Goal: Task Accomplishment & Management: Complete application form

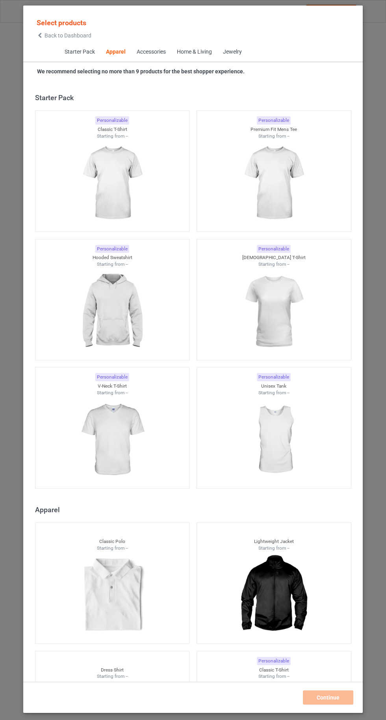
scroll to position [422, 0]
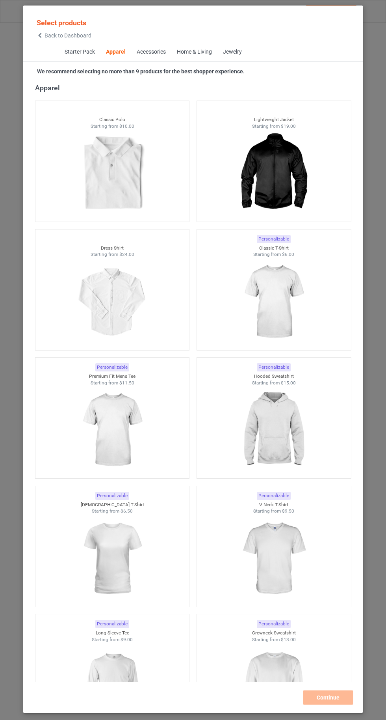
click at [269, 278] on img at bounding box center [273, 302] width 71 height 88
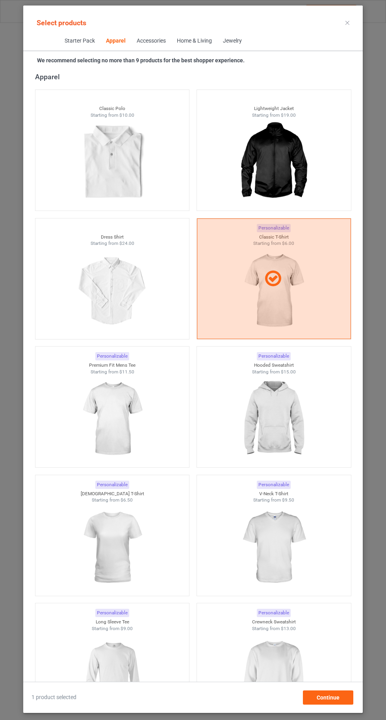
click at [273, 300] on div at bounding box center [274, 278] width 154 height 121
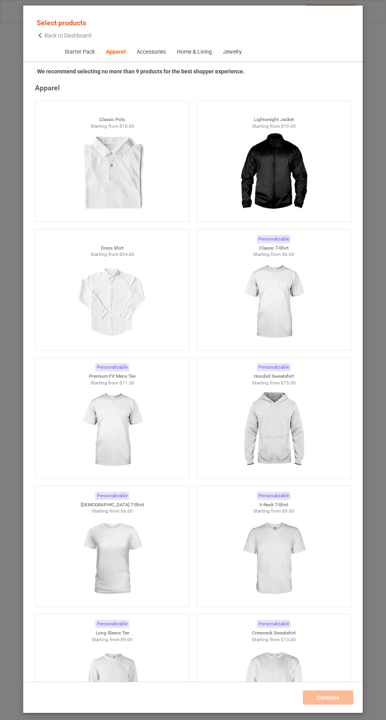
click at [311, 322] on div at bounding box center [274, 302] width 154 height 88
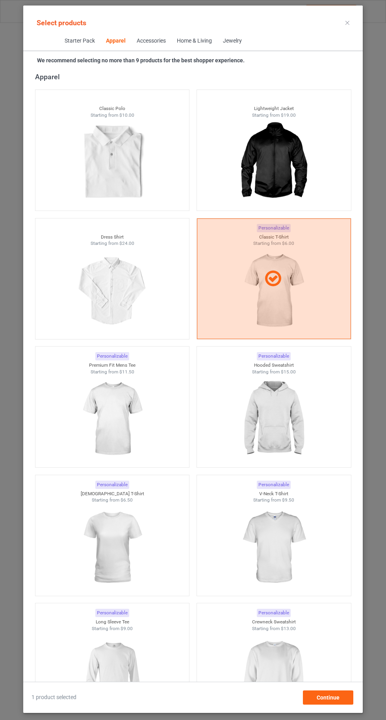
click at [110, 419] on img at bounding box center [112, 419] width 71 height 88
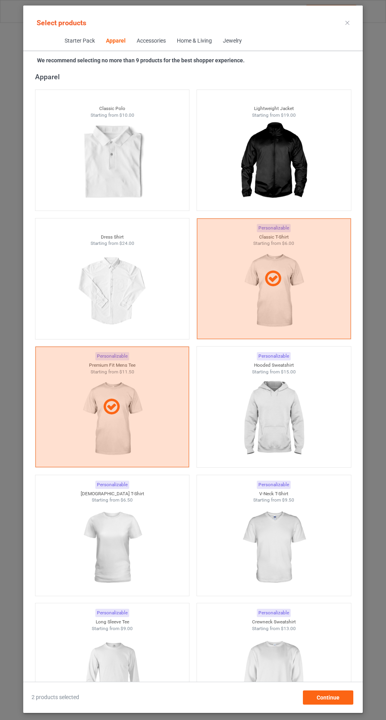
click at [276, 419] on img at bounding box center [273, 419] width 71 height 88
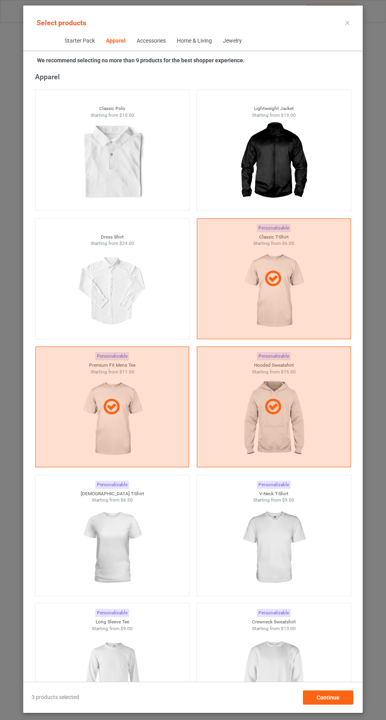
click at [286, 566] on img at bounding box center [273, 547] width 71 height 88
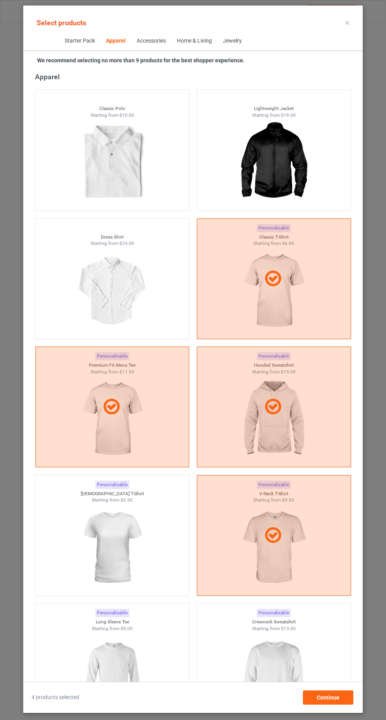
click at [130, 526] on img at bounding box center [112, 547] width 71 height 88
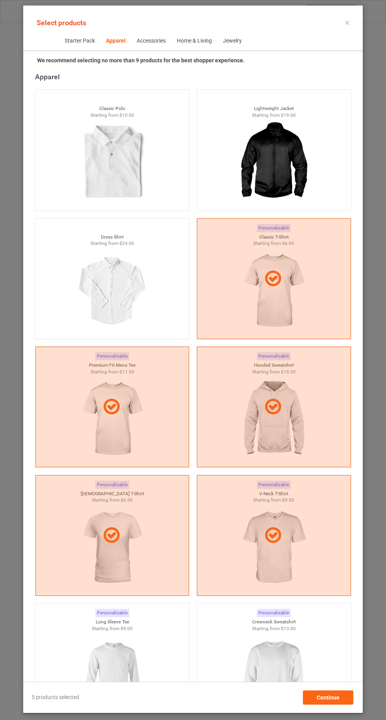
click at [286, 664] on img at bounding box center [273, 675] width 71 height 88
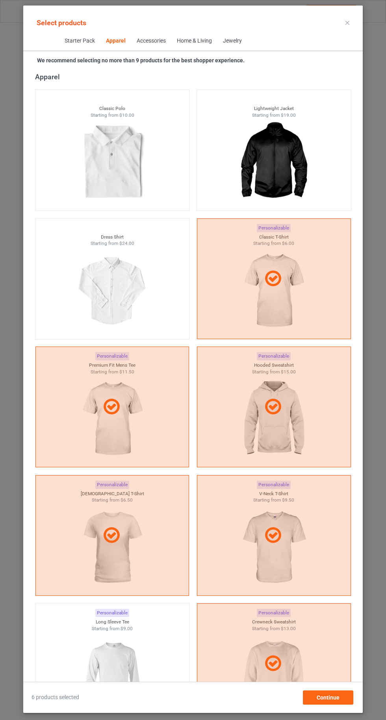
click at [138, 663] on img at bounding box center [112, 675] width 71 height 88
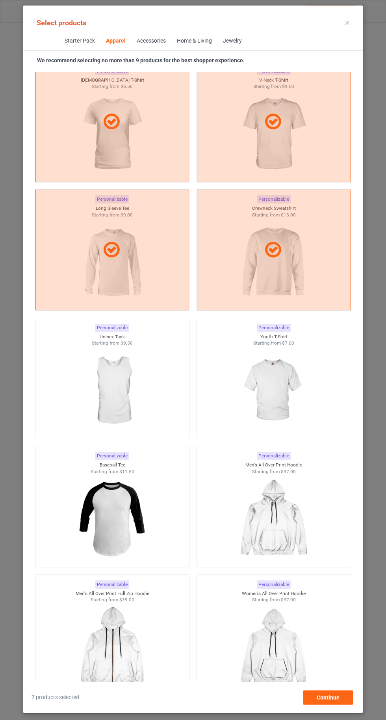
scroll to position [837, 0]
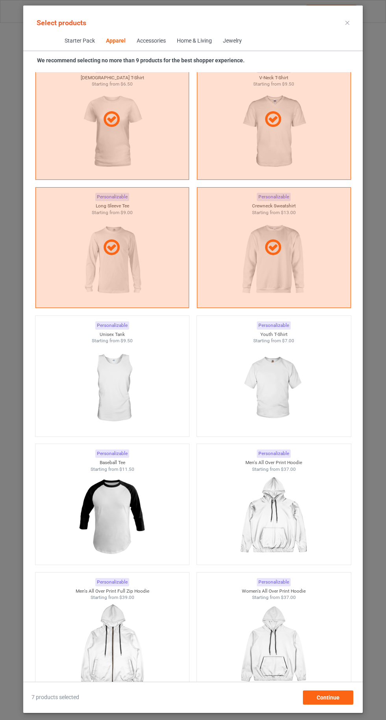
click at [262, 397] on img at bounding box center [273, 388] width 71 height 88
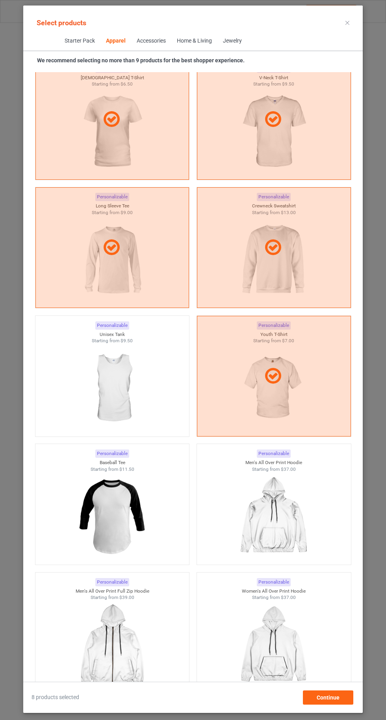
click at [332, 30] on div "Select products" at bounding box center [193, 23] width 327 height 18
click at [348, 22] on icon at bounding box center [348, 23] width 4 height 4
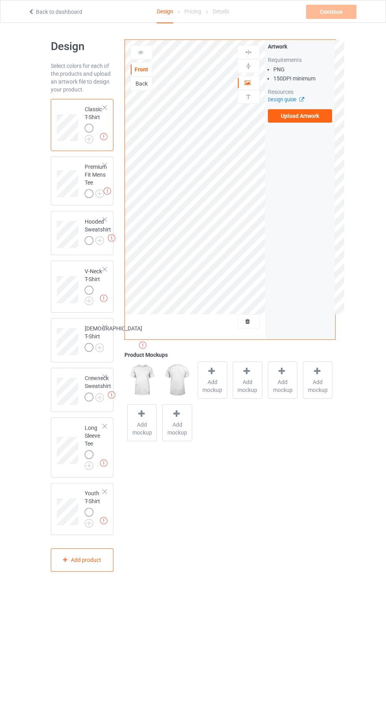
click at [0, 0] on img at bounding box center [0, 0] width 0 height 0
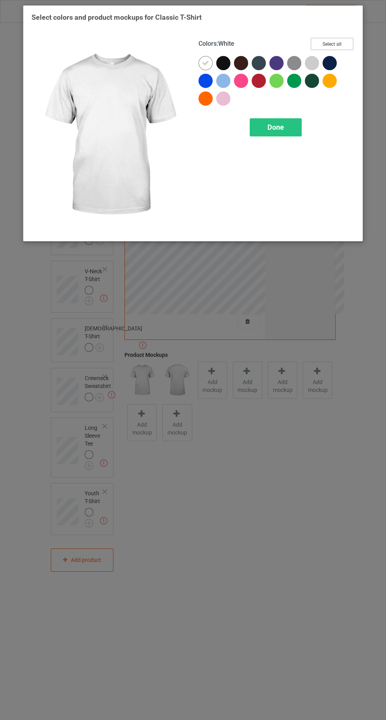
click at [322, 41] on button "Select all" at bounding box center [332, 44] width 43 height 12
click at [202, 63] on div at bounding box center [206, 63] width 14 height 14
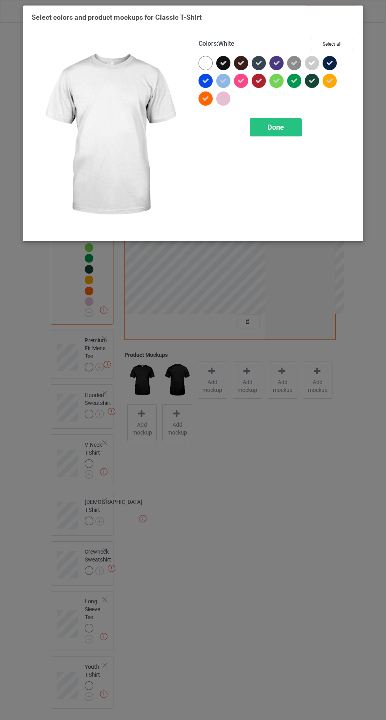
click at [287, 134] on div "Done" at bounding box center [276, 127] width 52 height 18
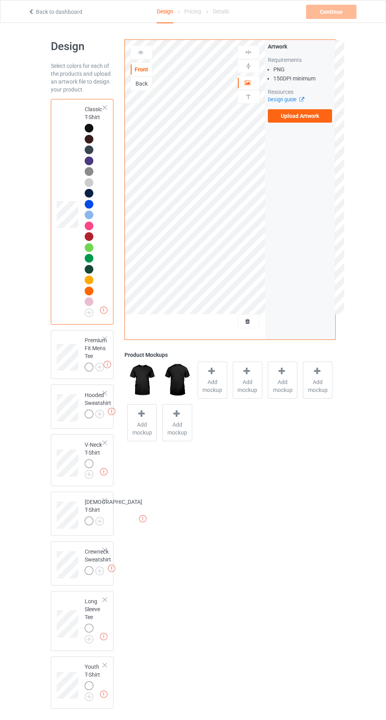
click at [0, 0] on img at bounding box center [0, 0] width 0 height 0
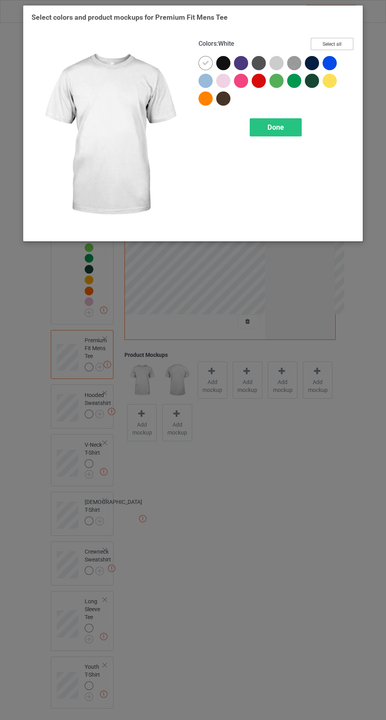
click at [327, 41] on button "Select all" at bounding box center [332, 44] width 43 height 12
click at [205, 62] on icon at bounding box center [205, 63] width 7 height 7
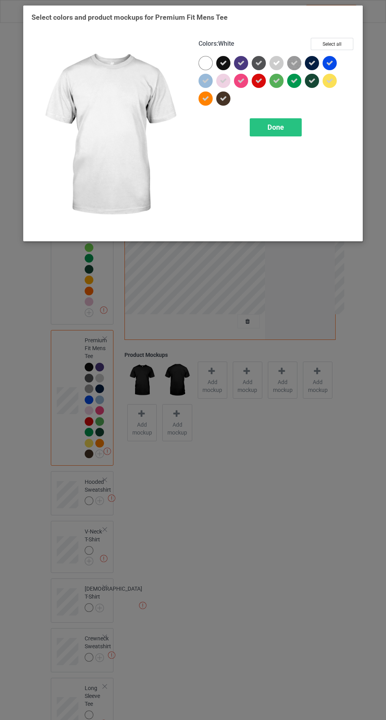
click at [275, 127] on span "Done" at bounding box center [276, 127] width 17 height 8
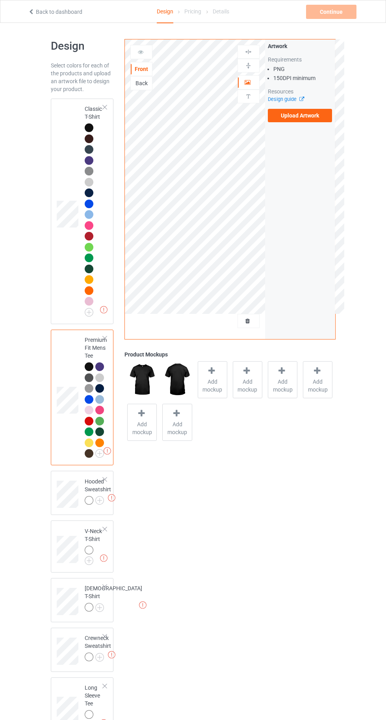
scroll to position [80, 0]
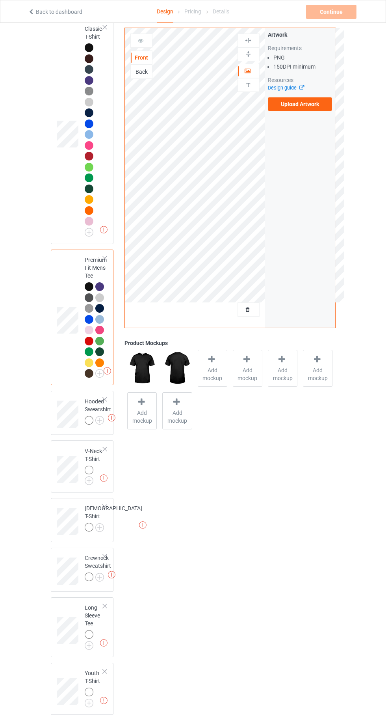
click at [0, 0] on img at bounding box center [0, 0] width 0 height 0
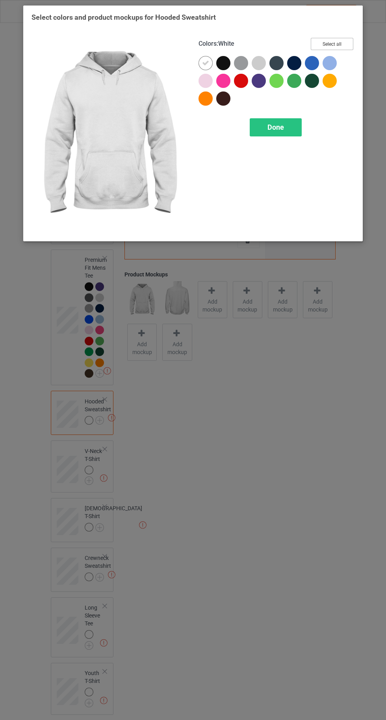
click at [336, 45] on button "Select all" at bounding box center [332, 44] width 43 height 12
click at [205, 62] on icon at bounding box center [205, 63] width 7 height 7
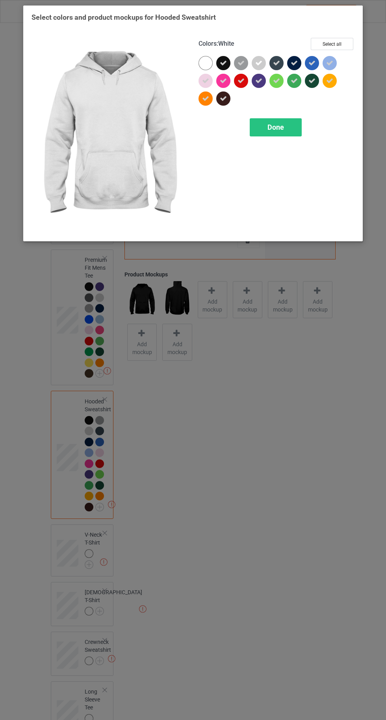
click at [288, 127] on div "Done" at bounding box center [276, 127] width 52 height 18
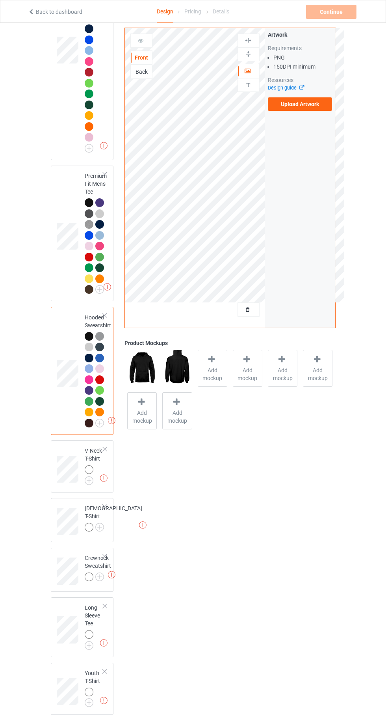
click at [0, 0] on img at bounding box center [0, 0] width 0 height 0
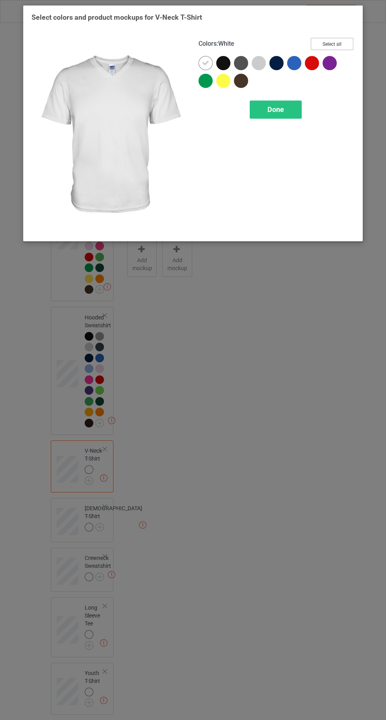
click at [328, 41] on button "Select all" at bounding box center [332, 44] width 43 height 12
click at [199, 63] on div at bounding box center [206, 63] width 14 height 14
click at [270, 116] on div "Done" at bounding box center [276, 109] width 52 height 18
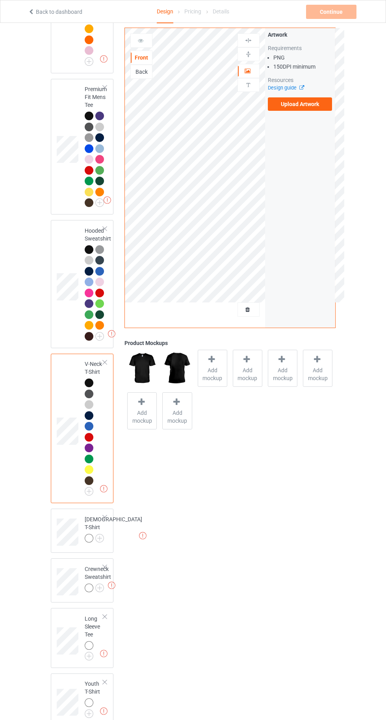
scroll to position [262, 0]
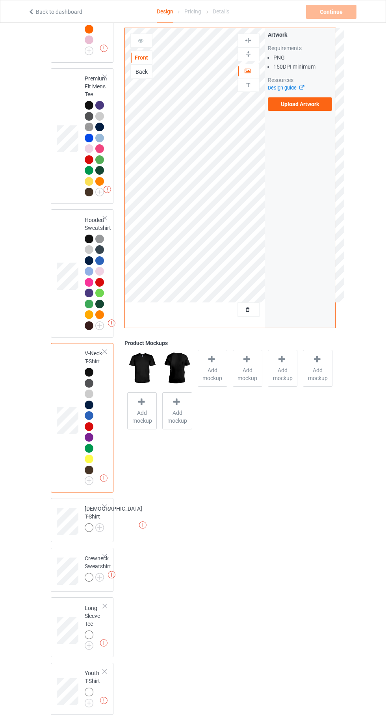
click at [0, 0] on img at bounding box center [0, 0] width 0 height 0
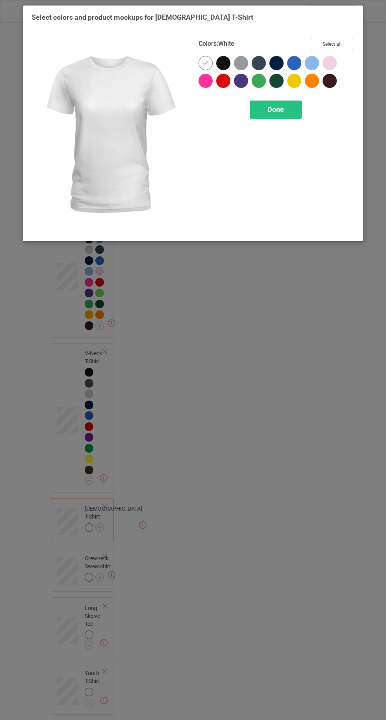
click at [333, 44] on button "Select all" at bounding box center [332, 44] width 43 height 12
click at [205, 63] on icon at bounding box center [205, 63] width 7 height 7
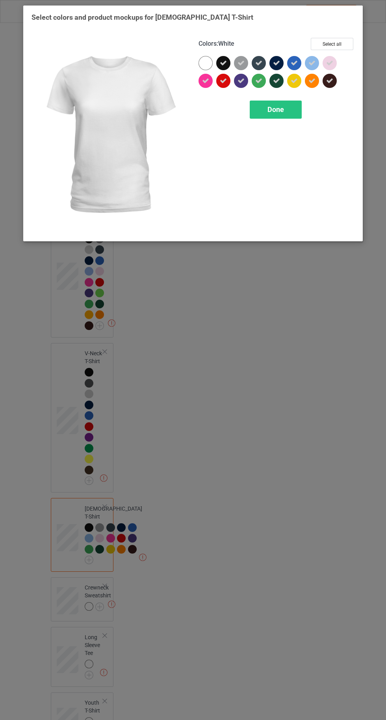
click at [275, 108] on span "Done" at bounding box center [276, 109] width 17 height 8
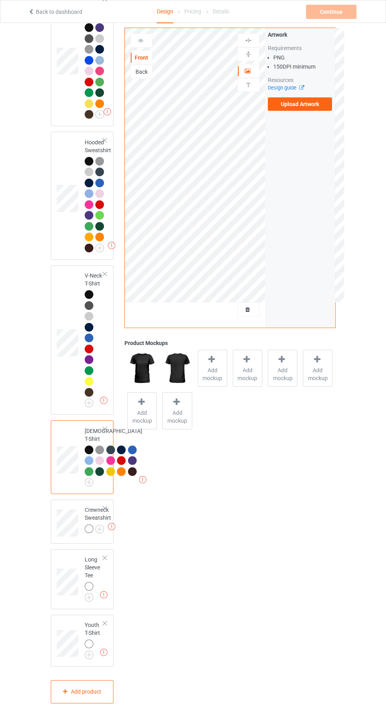
scroll to position [413, 0]
click at [0, 0] on img at bounding box center [0, 0] width 0 height 0
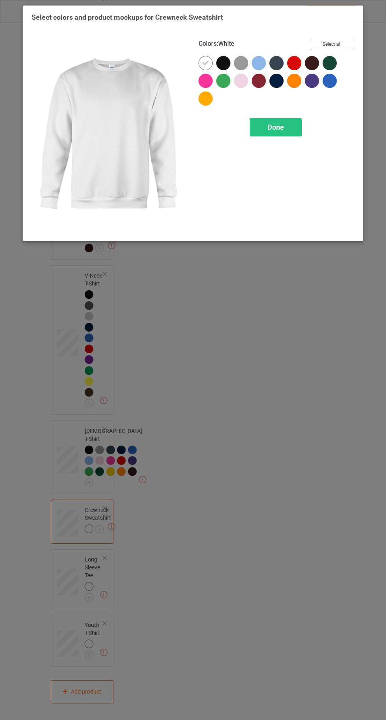
click at [325, 43] on button "Select all" at bounding box center [332, 44] width 43 height 12
click at [188, 61] on div at bounding box center [109, 135] width 167 height 206
click at [204, 62] on icon at bounding box center [205, 63] width 7 height 7
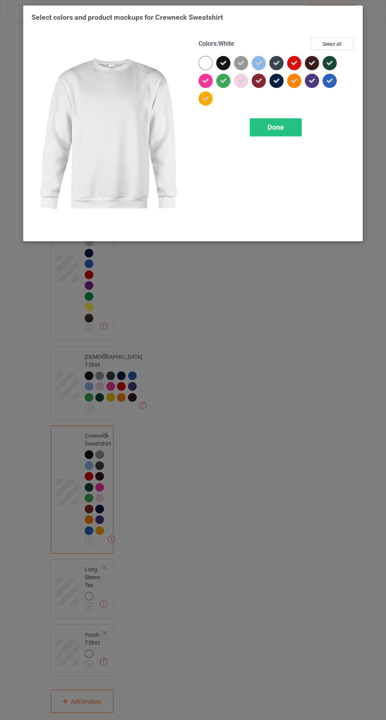
click at [275, 127] on span "Done" at bounding box center [276, 127] width 17 height 8
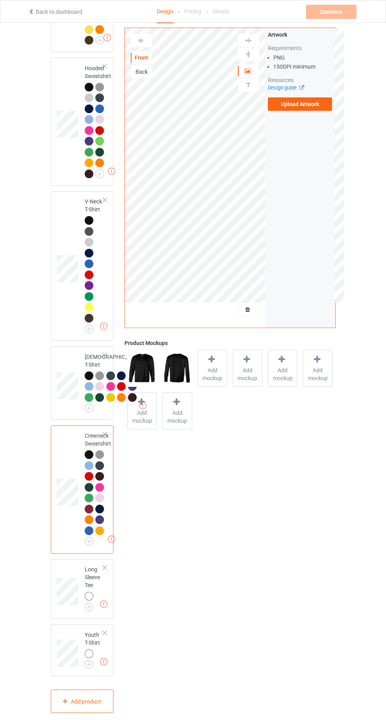
scroll to position [497, 0]
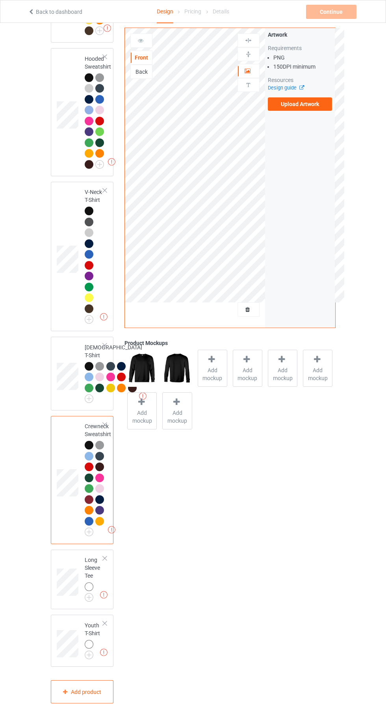
click at [0, 0] on img at bounding box center [0, 0] width 0 height 0
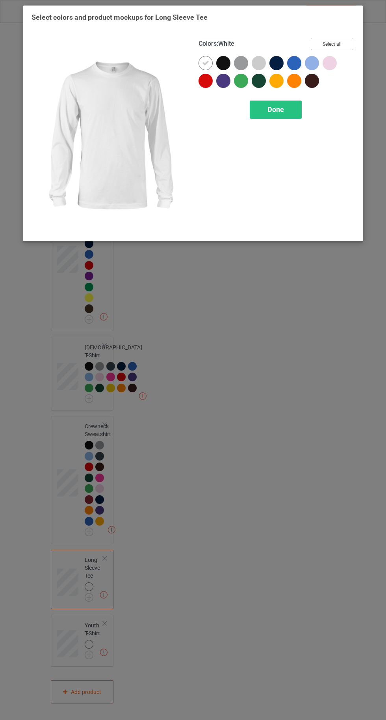
click at [328, 44] on button "Select all" at bounding box center [332, 44] width 43 height 12
click at [203, 63] on icon at bounding box center [205, 63] width 7 height 7
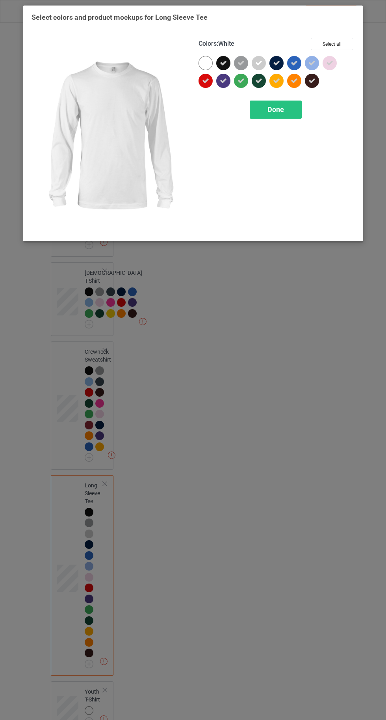
click at [264, 106] on div "Done" at bounding box center [276, 109] width 52 height 18
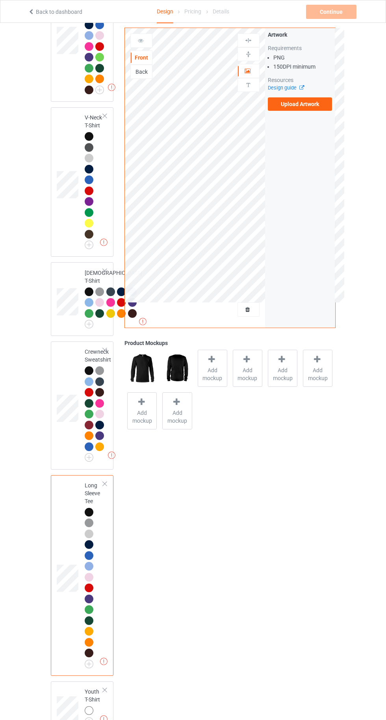
scroll to position [638, 0]
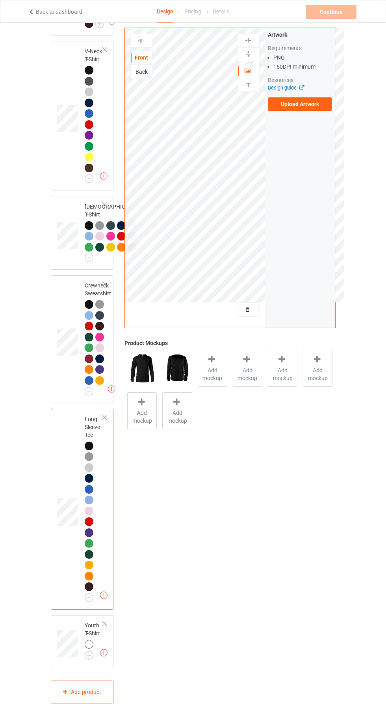
click at [0, 0] on img at bounding box center [0, 0] width 0 height 0
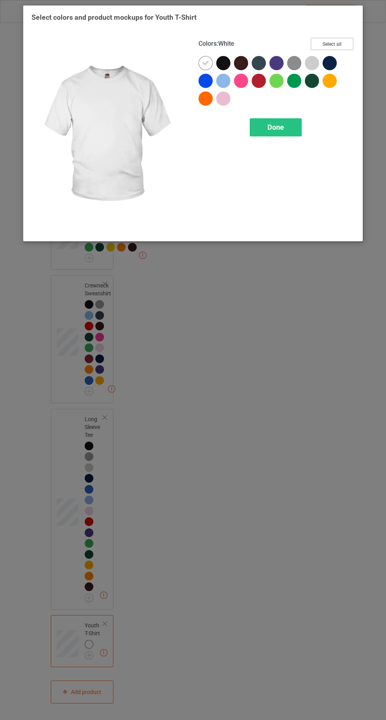
click at [330, 43] on button "Select all" at bounding box center [332, 44] width 43 height 12
click at [205, 63] on icon at bounding box center [205, 63] width 7 height 7
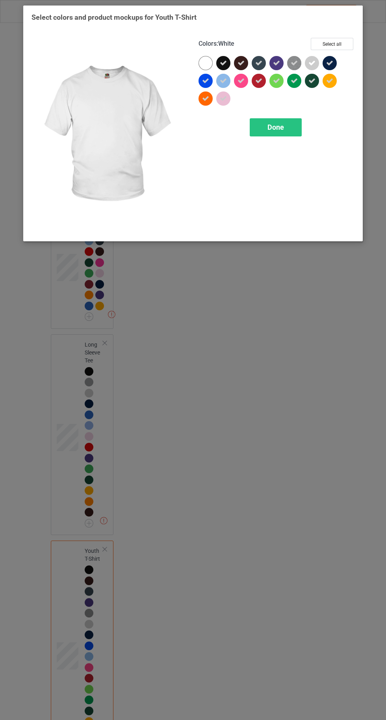
click at [279, 128] on span "Done" at bounding box center [276, 127] width 17 height 8
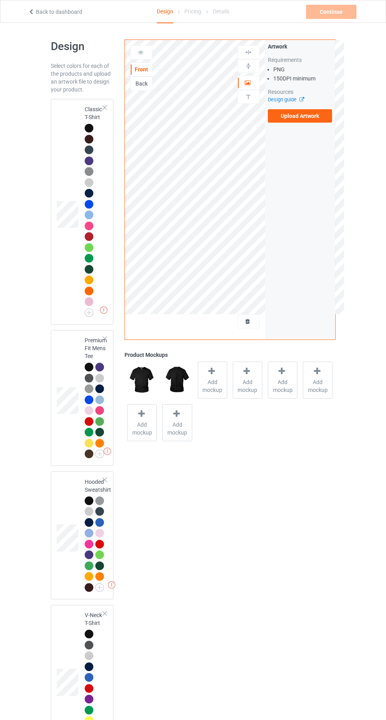
click at [74, 113] on td at bounding box center [69, 211] width 24 height 219
click at [216, 374] on icon at bounding box center [212, 371] width 10 height 8
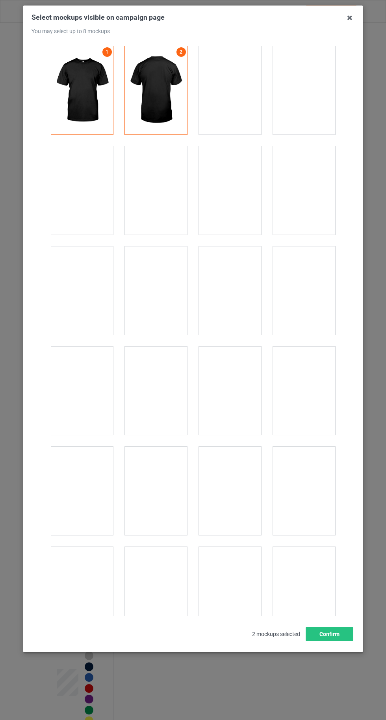
scroll to position [10866, 0]
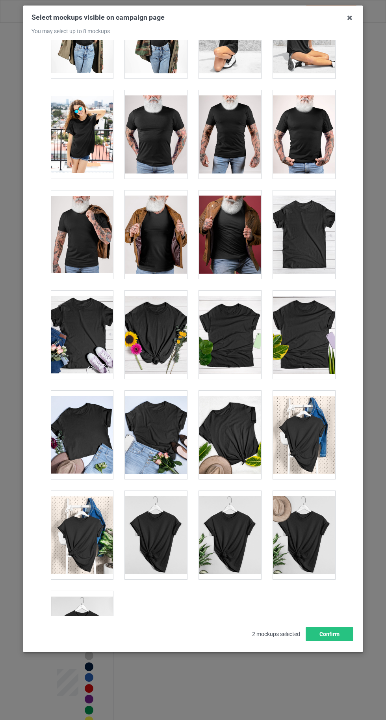
click at [86, 617] on div at bounding box center [82, 635] width 62 height 88
click at [347, 641] on button "Confirm" at bounding box center [330, 634] width 48 height 14
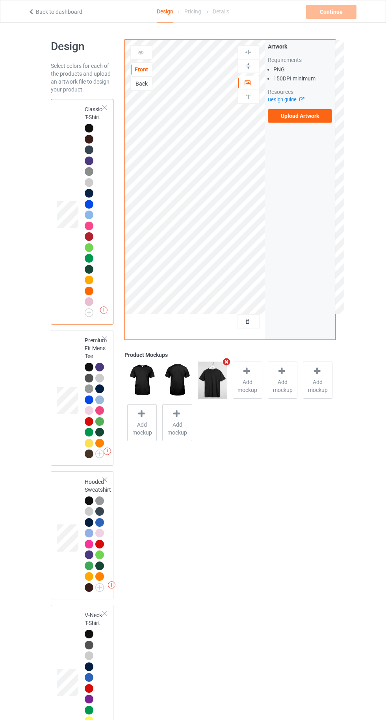
click at [87, 366] on div at bounding box center [89, 367] width 9 height 9
click at [213, 373] on icon at bounding box center [212, 371] width 10 height 8
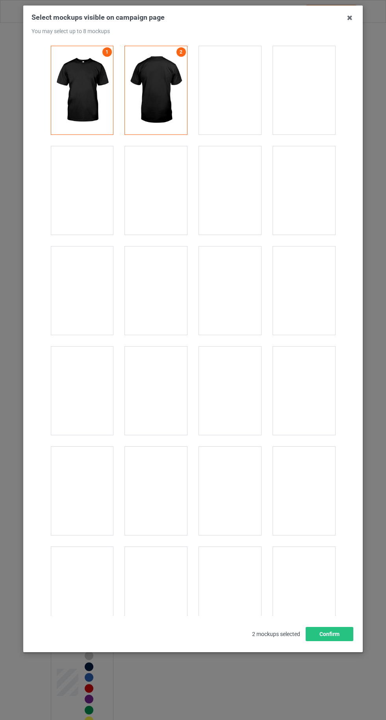
click at [70, 185] on div at bounding box center [82, 190] width 62 height 88
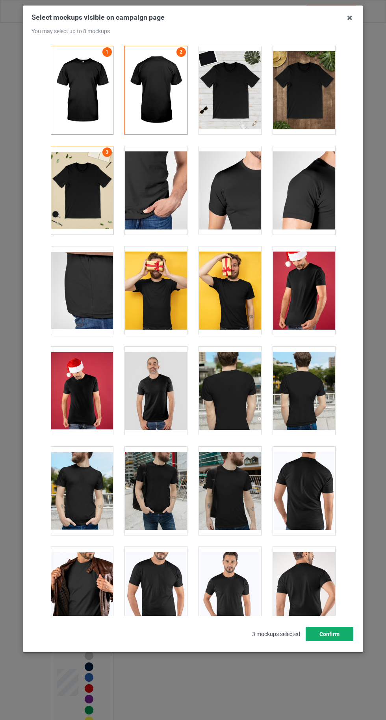
click at [346, 641] on button "Confirm" at bounding box center [330, 634] width 48 height 14
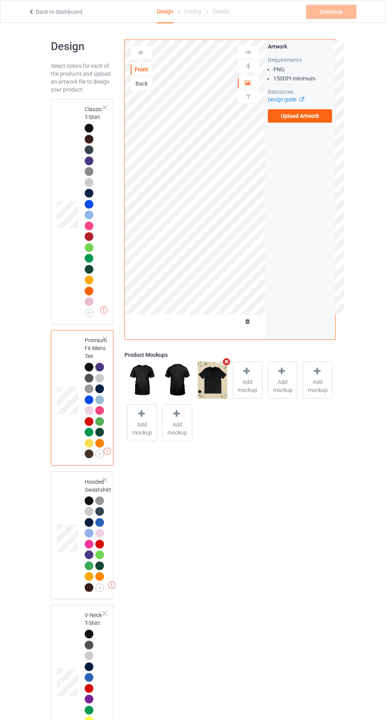
click at [297, 116] on label "Upload Artwork" at bounding box center [300, 115] width 65 height 13
click at [0, 0] on input "Upload Artwork" at bounding box center [0, 0] width 0 height 0
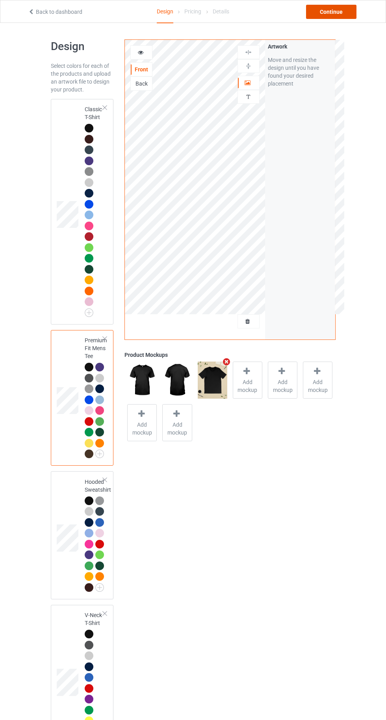
click at [339, 9] on div "Continue" at bounding box center [331, 12] width 50 height 14
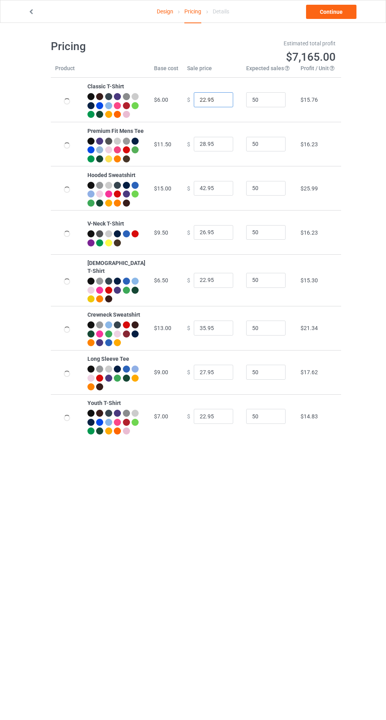
click at [197, 105] on input "22.95" at bounding box center [213, 99] width 39 height 15
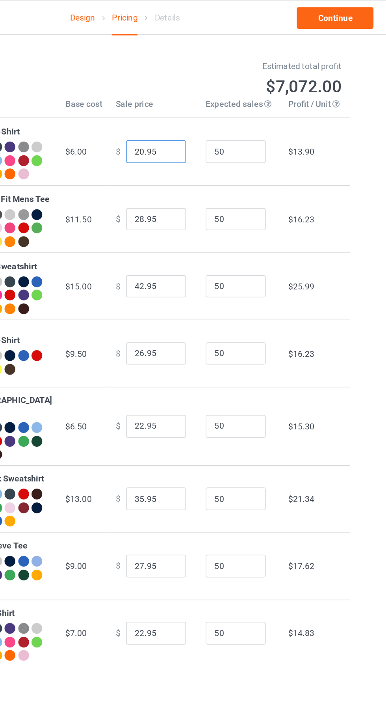
type input "20.95"
click at [195, 152] on input "28.95" at bounding box center [213, 144] width 39 height 15
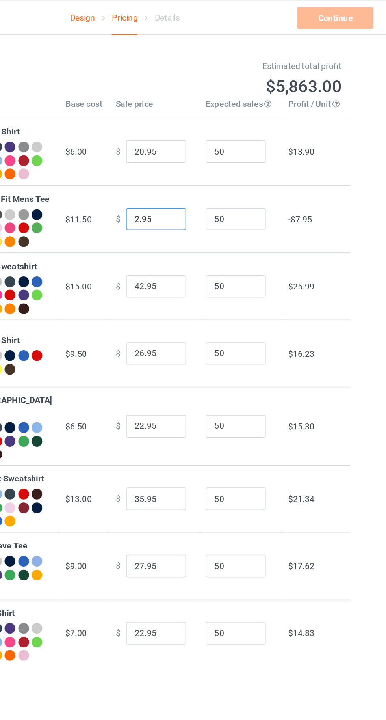
type input "24.95"
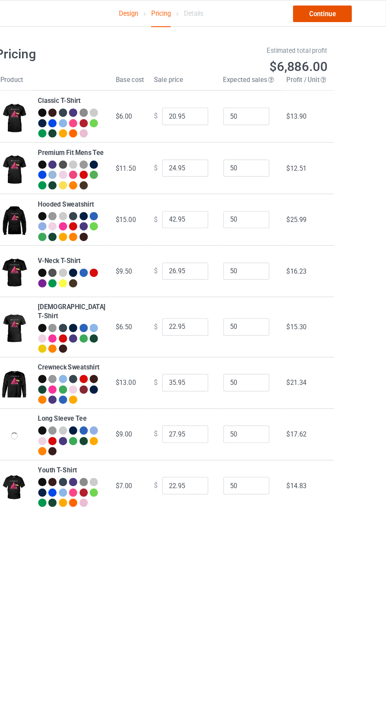
click at [334, 14] on link "Continue" at bounding box center [331, 12] width 50 height 14
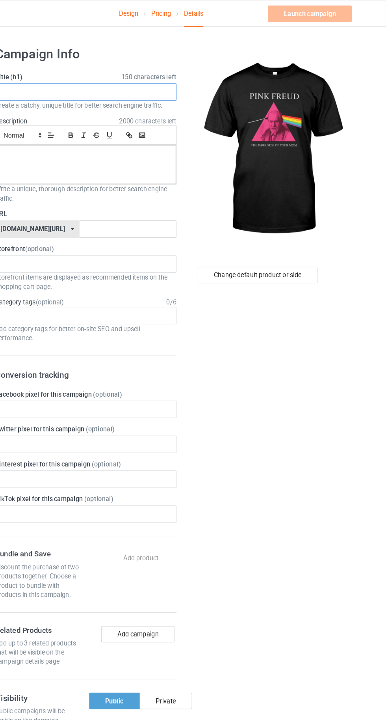
click at [127, 77] on input "text" at bounding box center [128, 78] width 155 height 15
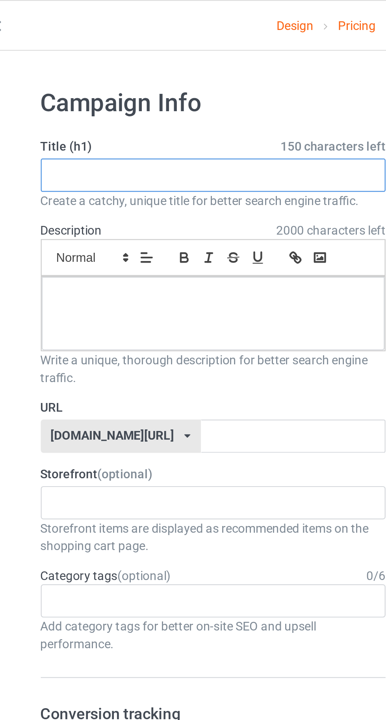
click at [91, 79] on input "text" at bounding box center [128, 78] width 155 height 15
paste input "PINK FREUD THE DARK SIDE OF YOUR MUM"
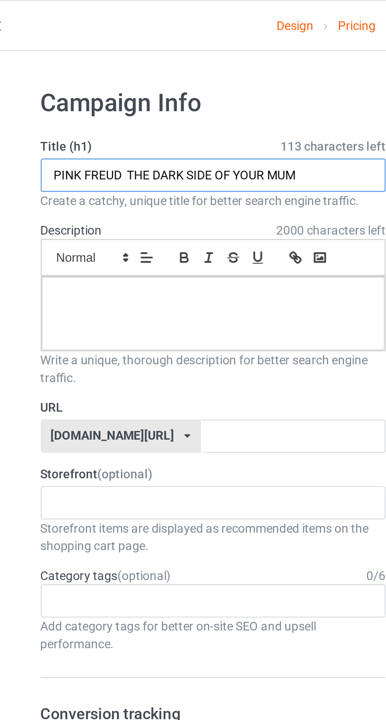
type input "PINK FREUD THE DARK SIDE OF YOUR MUM"
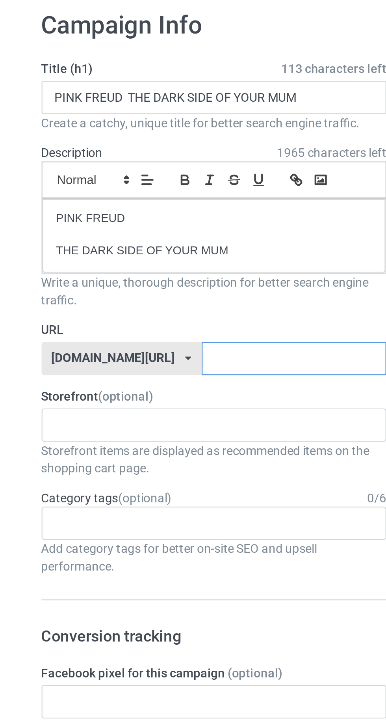
click at [170, 197] on input "text" at bounding box center [164, 196] width 83 height 15
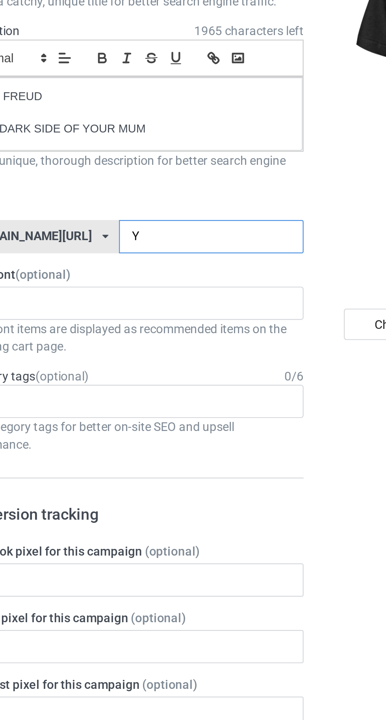
type input "Yc"
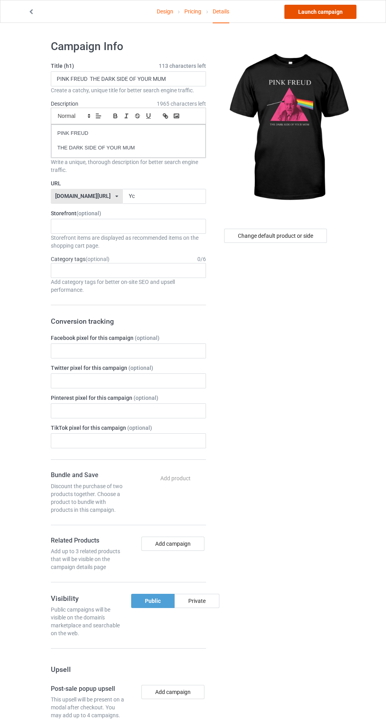
click at [322, 12] on link "Launch campaign" at bounding box center [321, 12] width 72 height 14
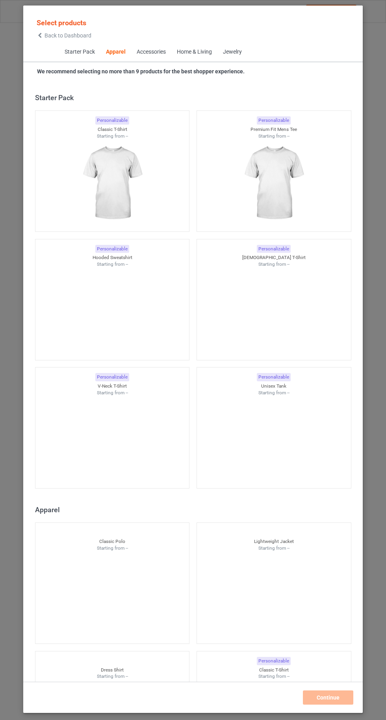
scroll to position [422, 0]
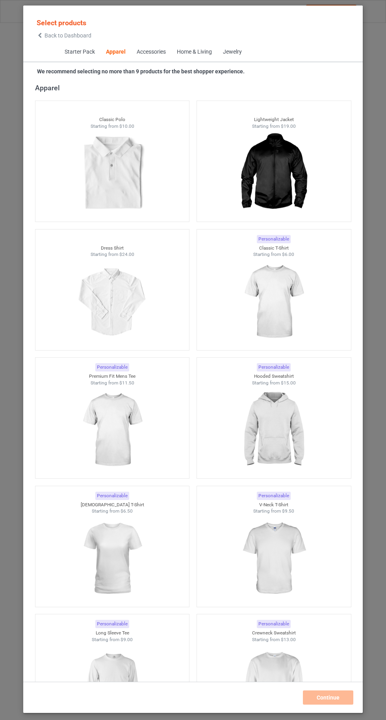
click at [287, 313] on img at bounding box center [273, 302] width 71 height 88
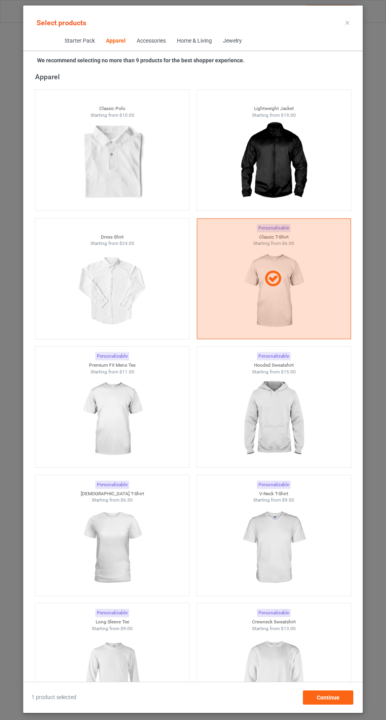
click at [271, 429] on img at bounding box center [273, 419] width 71 height 88
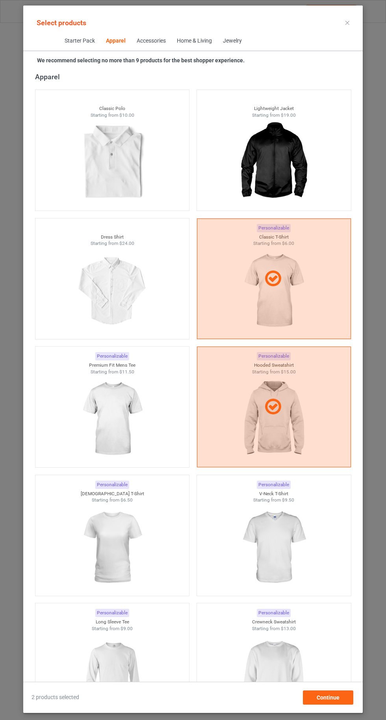
click at [289, 672] on img at bounding box center [273, 675] width 71 height 88
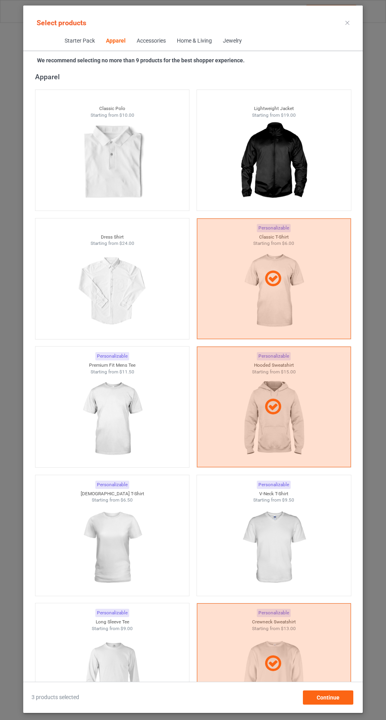
click at [108, 665] on img at bounding box center [112, 675] width 71 height 88
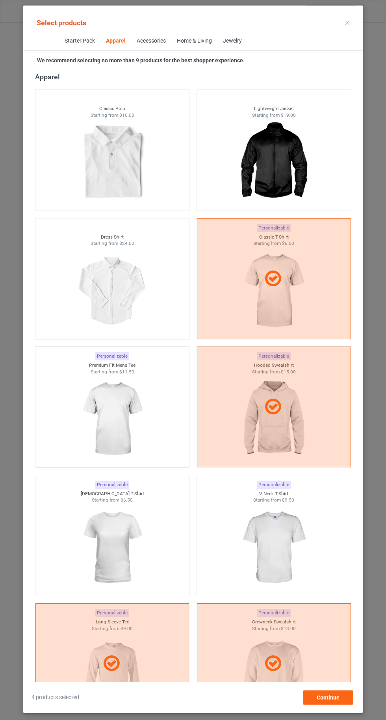
click at [285, 549] on img at bounding box center [273, 547] width 71 height 88
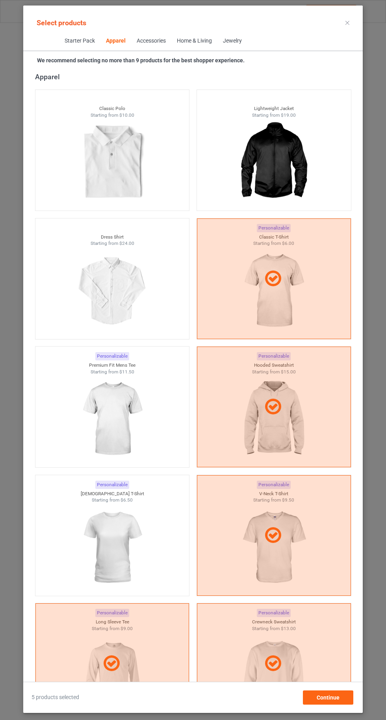
click at [111, 541] on img at bounding box center [112, 547] width 71 height 88
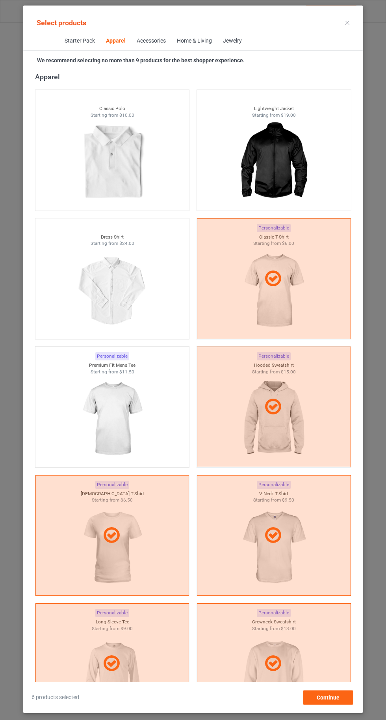
click at [104, 407] on img at bounding box center [112, 419] width 71 height 88
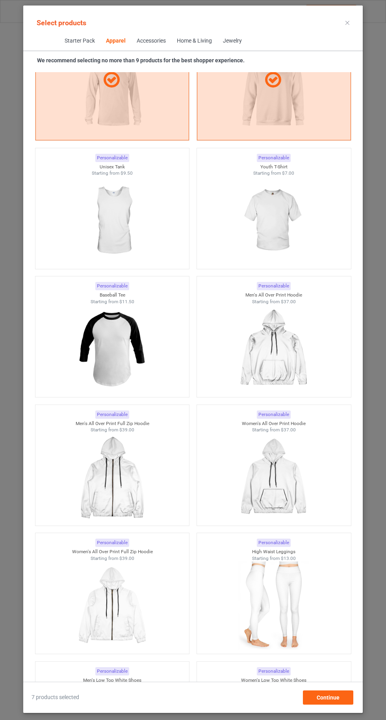
scroll to position [1005, 0]
click at [270, 230] on img at bounding box center [273, 221] width 71 height 88
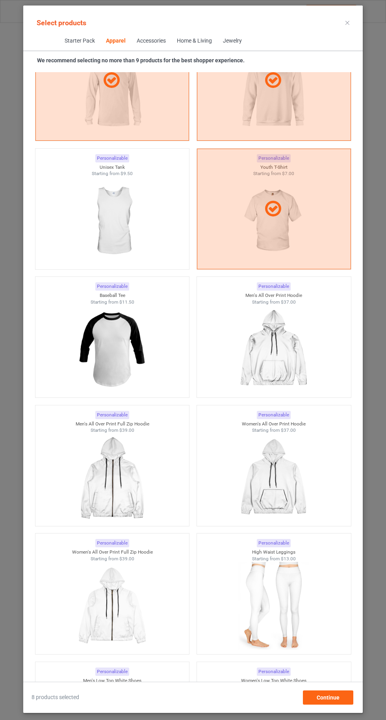
click at [116, 225] on img at bounding box center [112, 221] width 71 height 88
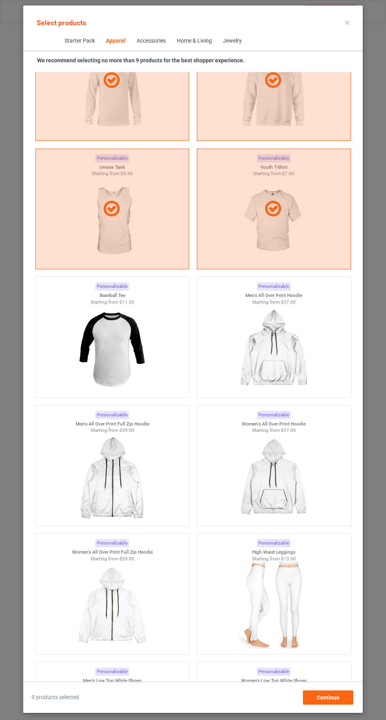
click at [346, 22] on icon at bounding box center [348, 23] width 4 height 4
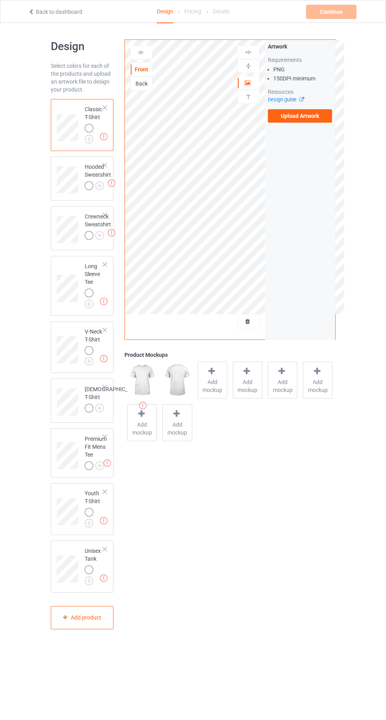
click at [0, 0] on img at bounding box center [0, 0] width 0 height 0
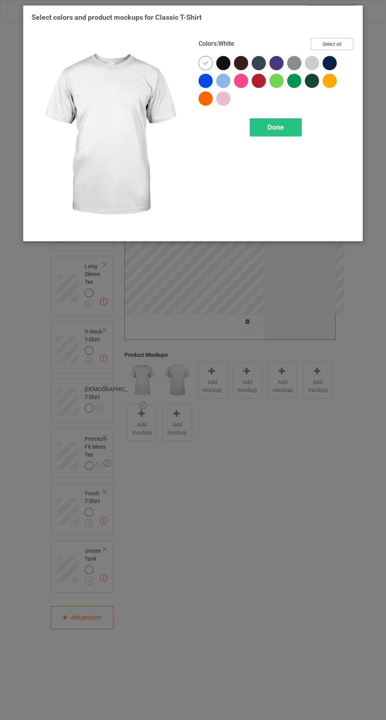
click at [337, 50] on button "Select all" at bounding box center [332, 44] width 43 height 12
click at [202, 62] on div at bounding box center [206, 63] width 14 height 14
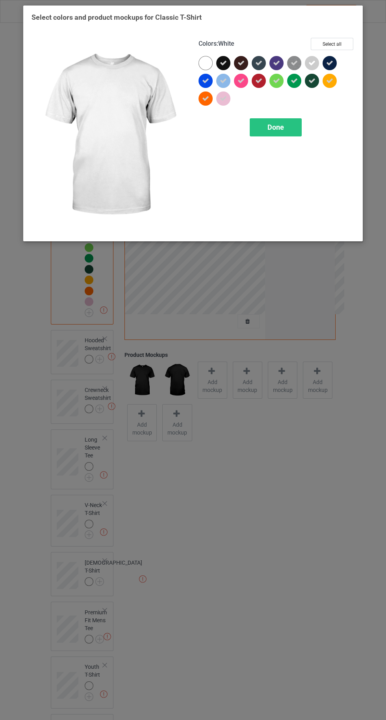
click at [274, 127] on span "Done" at bounding box center [276, 127] width 17 height 8
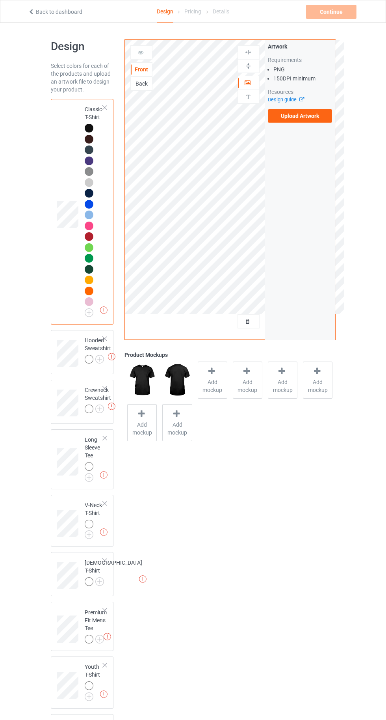
scroll to position [51, 0]
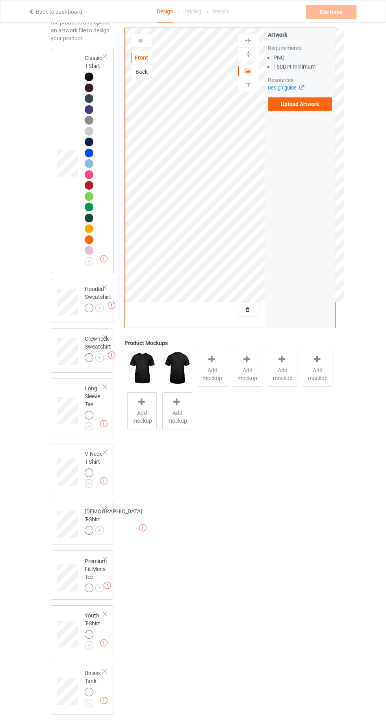
click at [0, 0] on img at bounding box center [0, 0] width 0 height 0
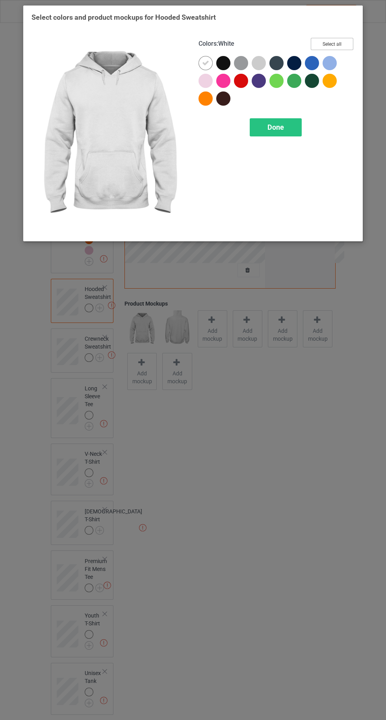
click at [342, 45] on button "Select all" at bounding box center [332, 44] width 43 height 12
click at [205, 63] on icon at bounding box center [205, 63] width 7 height 7
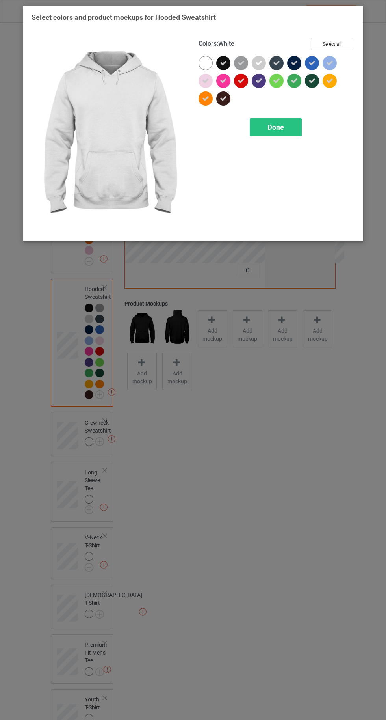
click at [278, 135] on div "Done" at bounding box center [276, 127] width 52 height 18
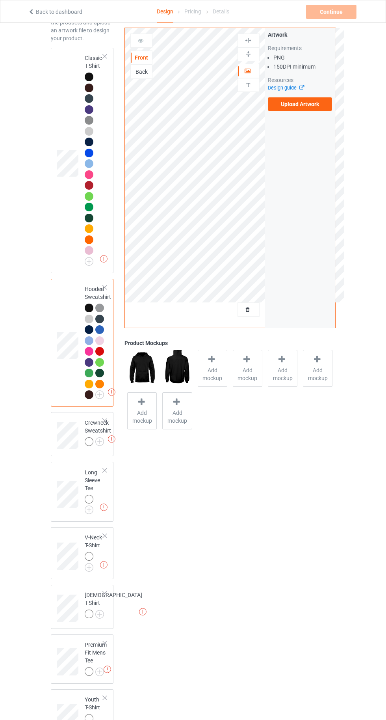
scroll to position [135, 0]
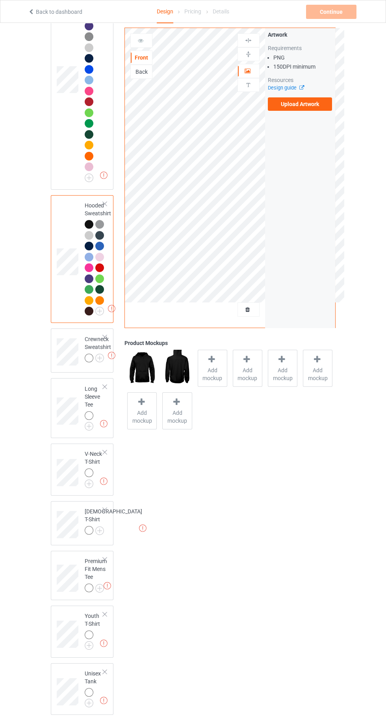
click at [0, 0] on img at bounding box center [0, 0] width 0 height 0
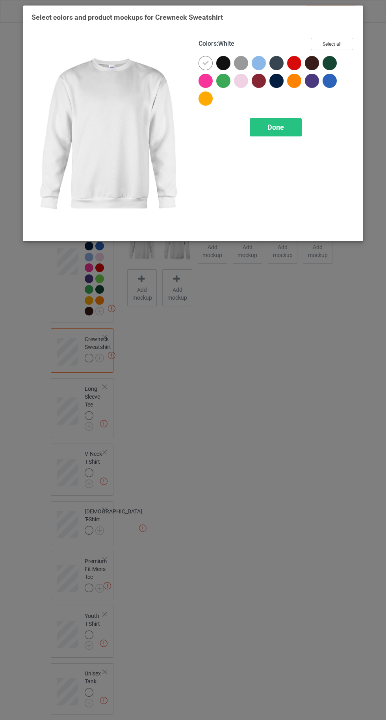
click at [328, 40] on button "Select all" at bounding box center [332, 44] width 43 height 12
click at [205, 63] on icon at bounding box center [205, 63] width 7 height 7
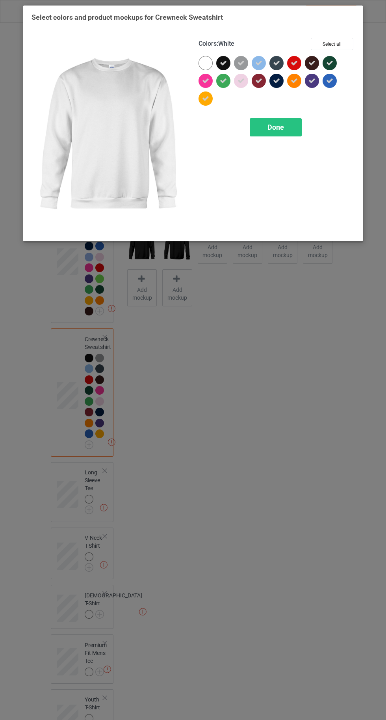
click at [277, 127] on span "Done" at bounding box center [276, 127] width 17 height 8
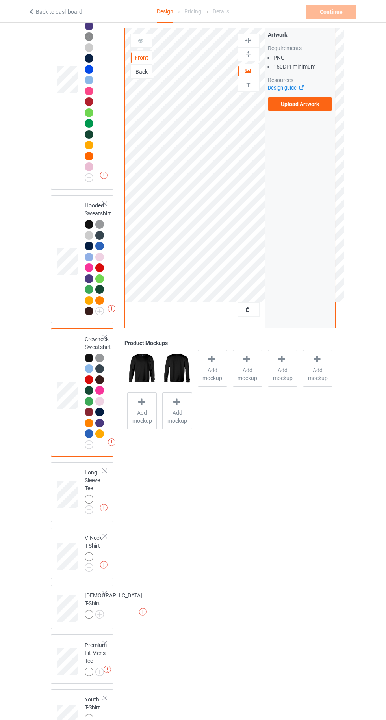
scroll to position [219, 0]
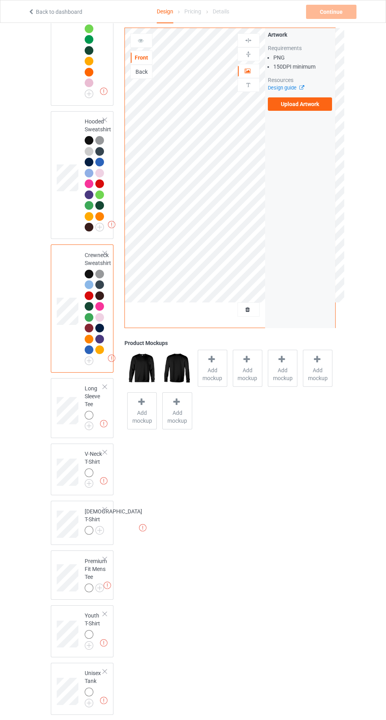
click at [0, 0] on img at bounding box center [0, 0] width 0 height 0
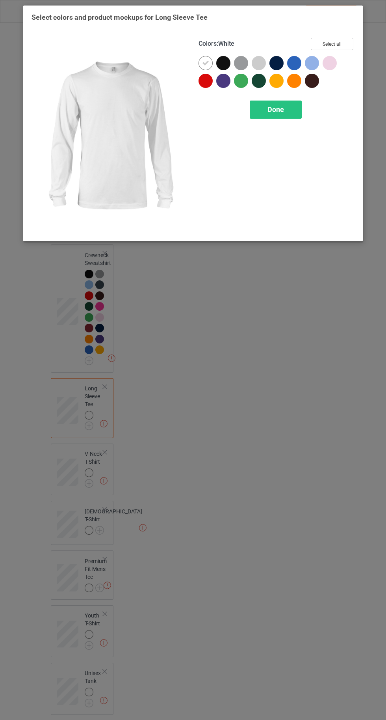
click at [332, 43] on button "Select all" at bounding box center [332, 44] width 43 height 12
click at [205, 63] on icon at bounding box center [205, 63] width 7 height 7
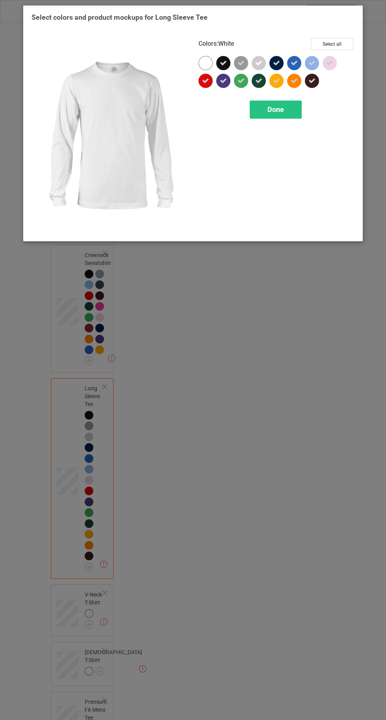
click at [291, 113] on div "Done" at bounding box center [276, 109] width 52 height 18
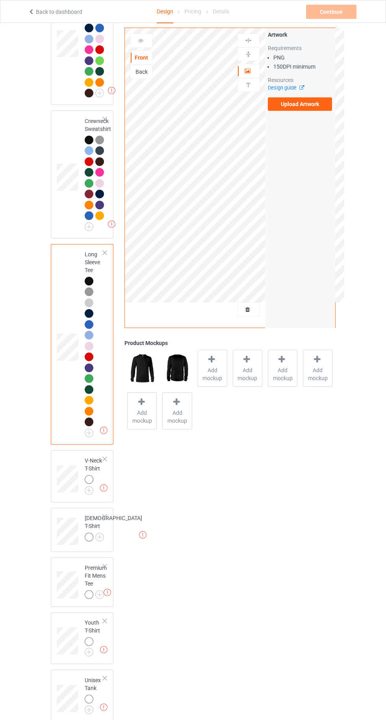
scroll to position [356, 0]
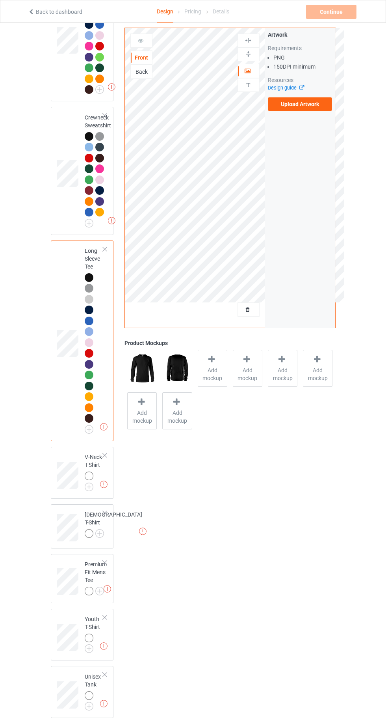
click at [0, 0] on img at bounding box center [0, 0] width 0 height 0
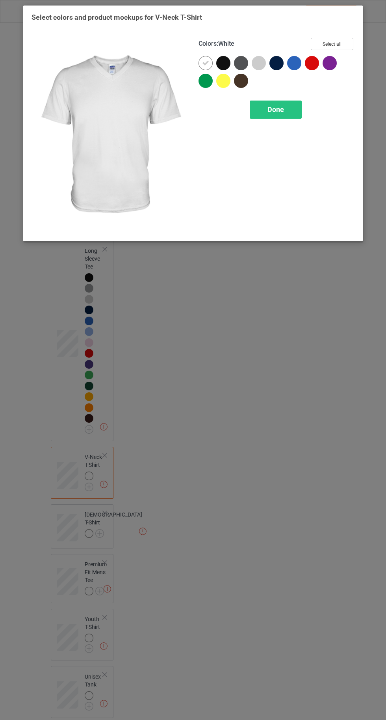
click at [329, 41] on button "Select all" at bounding box center [332, 44] width 43 height 12
click at [203, 63] on icon at bounding box center [205, 63] width 7 height 7
click at [276, 109] on span "Done" at bounding box center [276, 109] width 17 height 8
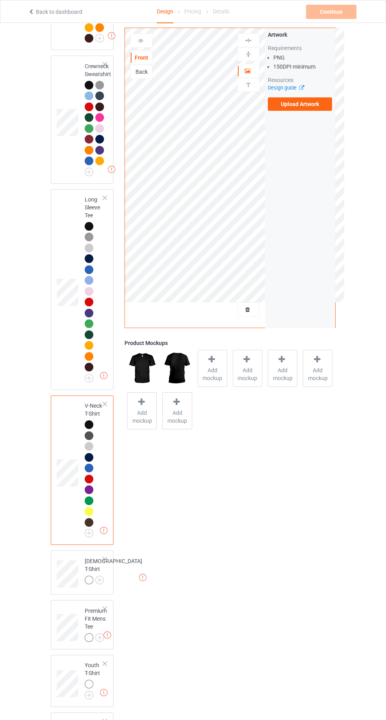
scroll to position [457, 0]
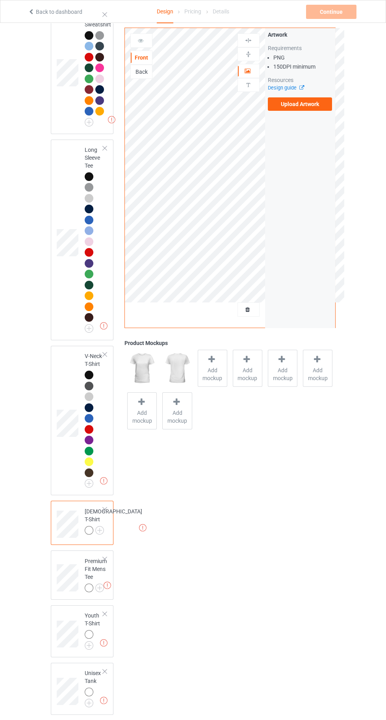
click at [0, 0] on img at bounding box center [0, 0] width 0 height 0
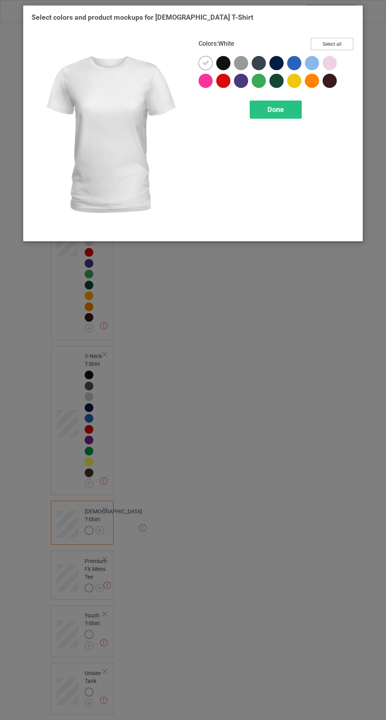
click at [329, 43] on button "Select all" at bounding box center [332, 44] width 43 height 12
click at [202, 61] on icon at bounding box center [205, 63] width 7 height 7
click at [268, 104] on div "Done" at bounding box center [276, 109] width 52 height 18
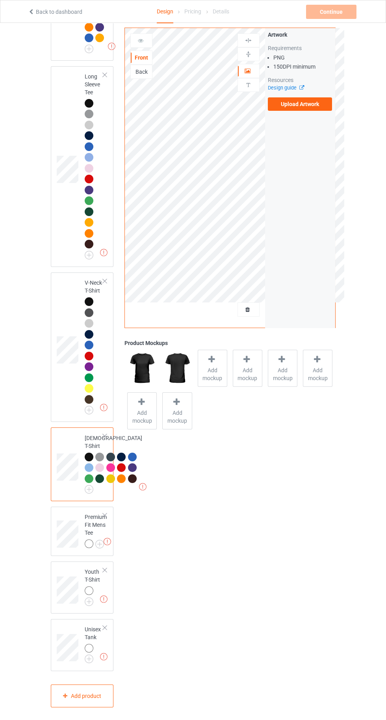
scroll to position [609, 0]
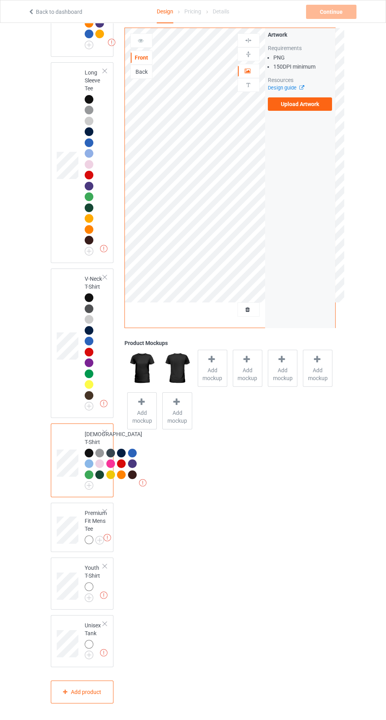
click at [0, 0] on img at bounding box center [0, 0] width 0 height 0
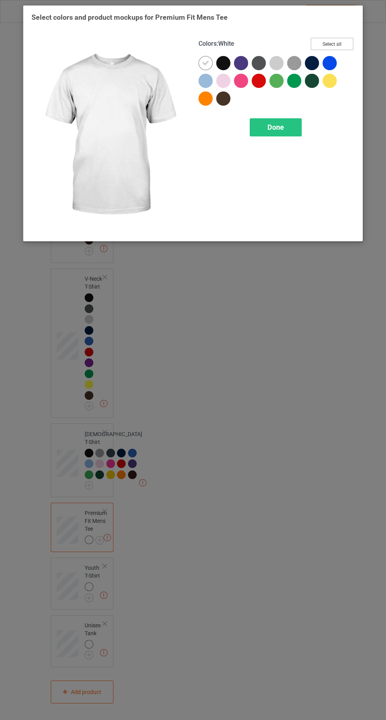
click at [335, 41] on button "Select all" at bounding box center [332, 44] width 43 height 12
click at [205, 63] on icon at bounding box center [205, 63] width 7 height 7
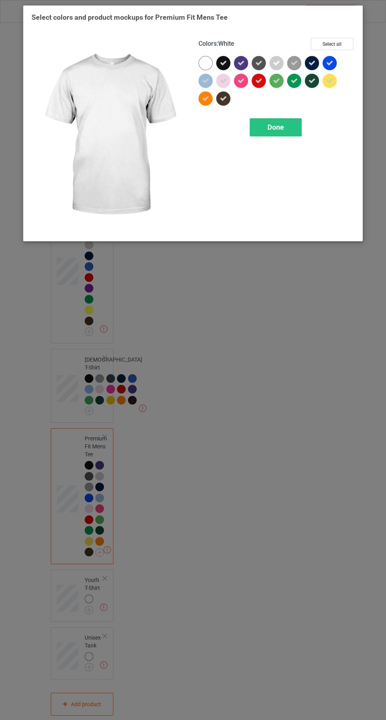
click at [280, 133] on div "Done" at bounding box center [276, 127] width 52 height 18
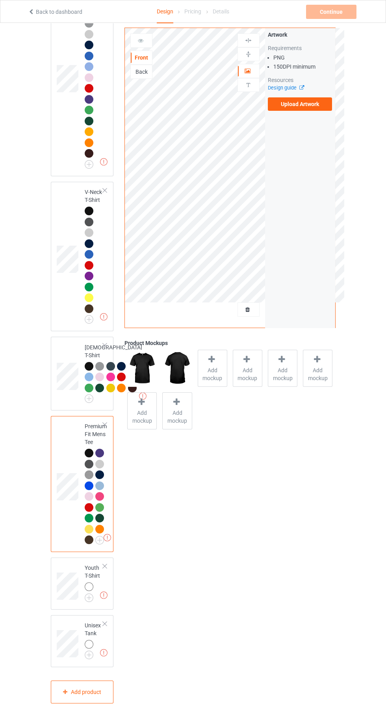
scroll to position [696, 0]
click at [102, 667] on div "Missing artworks Unisex Tank" at bounding box center [82, 641] width 63 height 52
click at [0, 0] on img at bounding box center [0, 0] width 0 height 0
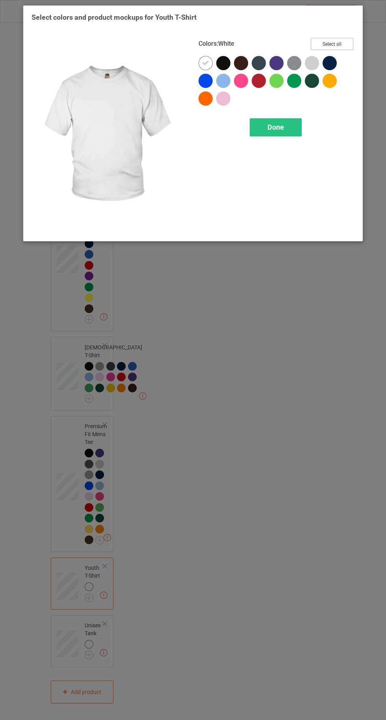
click at [329, 40] on button "Select all" at bounding box center [332, 44] width 43 height 12
click at [205, 63] on icon at bounding box center [205, 63] width 7 height 7
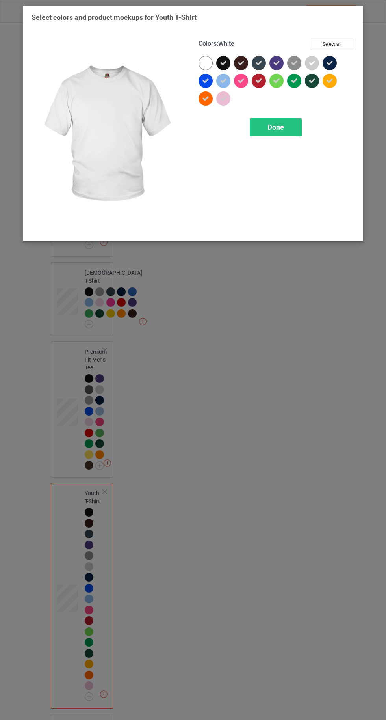
click at [266, 132] on div "Done" at bounding box center [276, 127] width 52 height 18
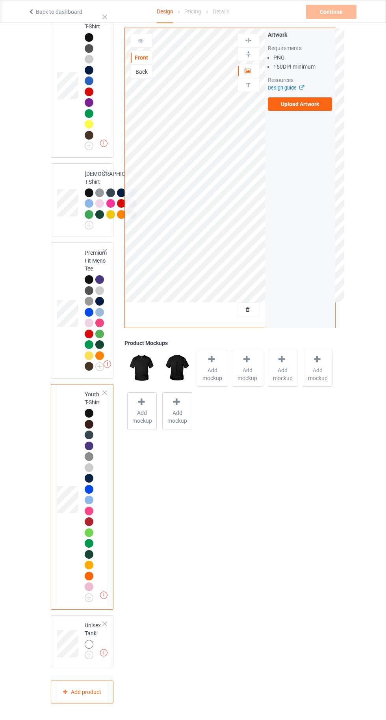
scroll to position [869, 0]
click at [0, 0] on img at bounding box center [0, 0] width 0 height 0
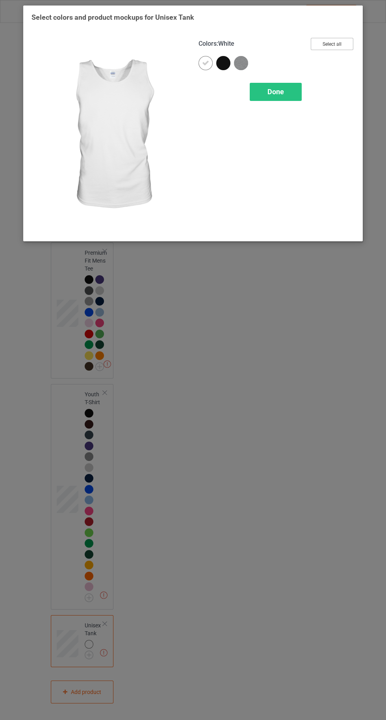
click at [333, 41] on button "Select all" at bounding box center [332, 44] width 43 height 12
click at [205, 63] on icon at bounding box center [205, 63] width 7 height 7
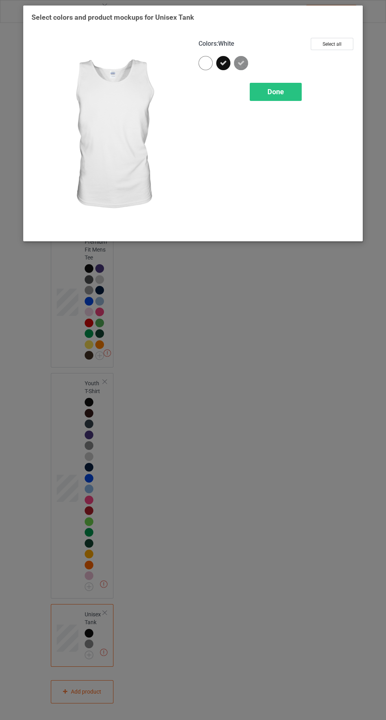
click at [274, 91] on span "Done" at bounding box center [276, 91] width 17 height 8
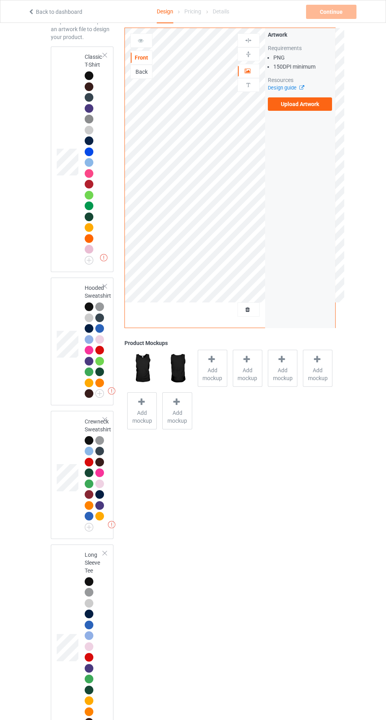
scroll to position [52, 0]
click at [73, 69] on td at bounding box center [69, 159] width 24 height 219
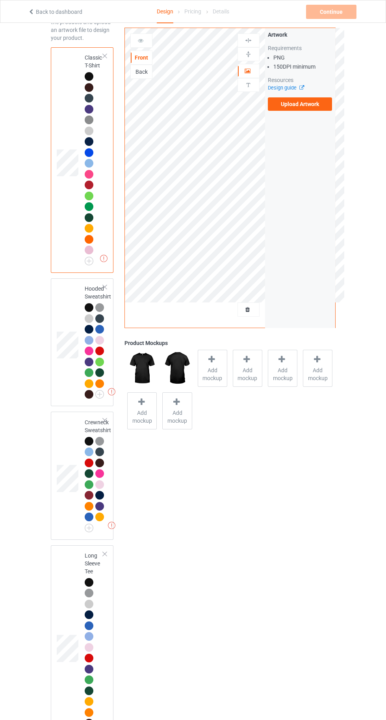
click at [295, 104] on label "Upload Artwork" at bounding box center [300, 103] width 65 height 13
click at [0, 0] on input "Upload Artwork" at bounding box center [0, 0] width 0 height 0
click at [212, 371] on span "Add mockup" at bounding box center [212, 374] width 29 height 16
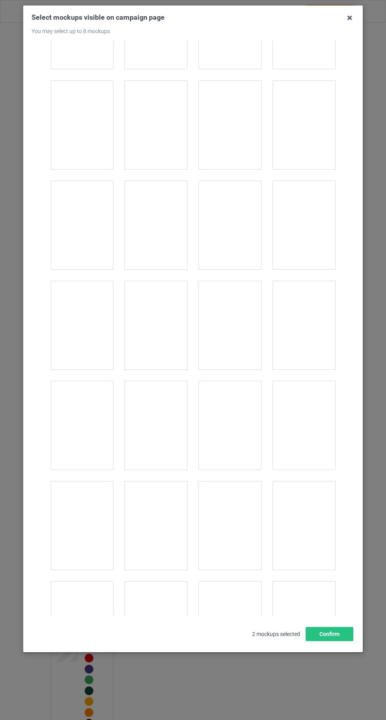
scroll to position [10866, 0]
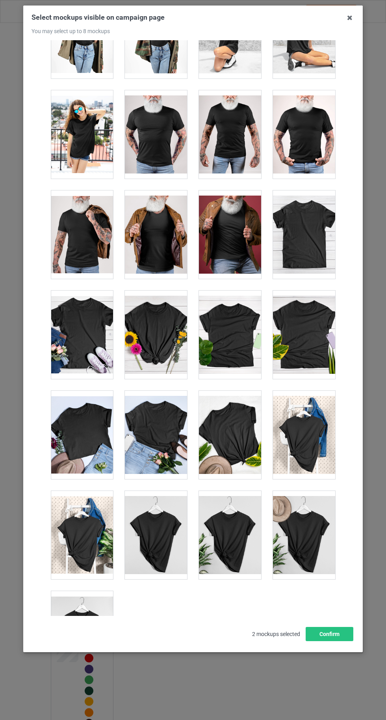
click at [85, 627] on div at bounding box center [82, 635] width 62 height 88
click at [345, 641] on div "Select mockups visible on campaign page You may select up to 8 mockups 1 2 3 3 …" at bounding box center [193, 327] width 323 height 628
click at [335, 641] on button "Confirm" at bounding box center [330, 634] width 48 height 14
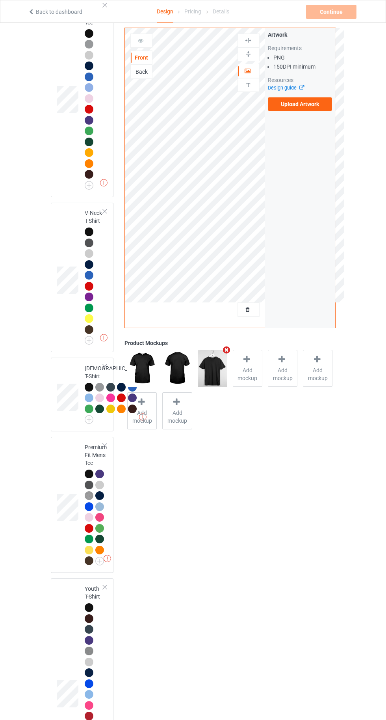
scroll to position [601, 0]
click at [85, 478] on div at bounding box center [89, 473] width 9 height 9
click at [216, 374] on span "Add mockup" at bounding box center [212, 374] width 29 height 16
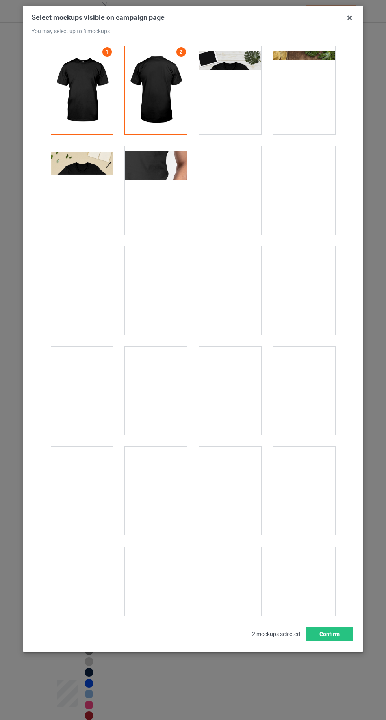
click at [88, 201] on div at bounding box center [82, 190] width 62 height 88
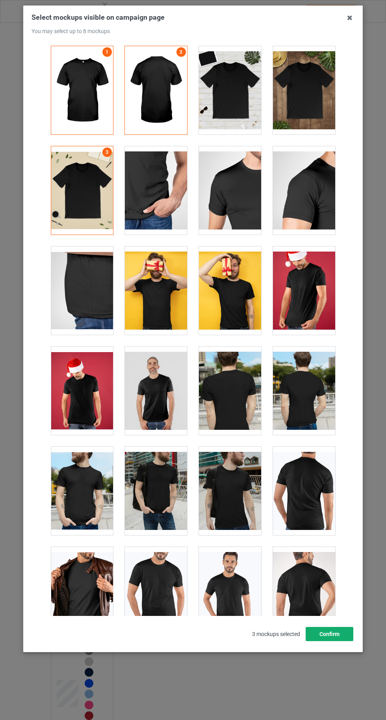
click at [342, 641] on button "Confirm" at bounding box center [330, 634] width 48 height 14
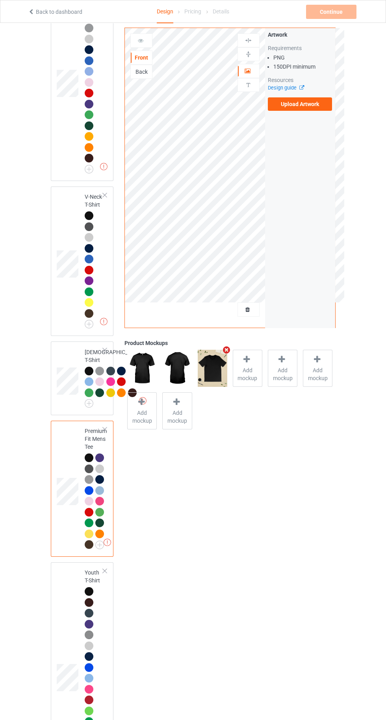
scroll to position [656, 0]
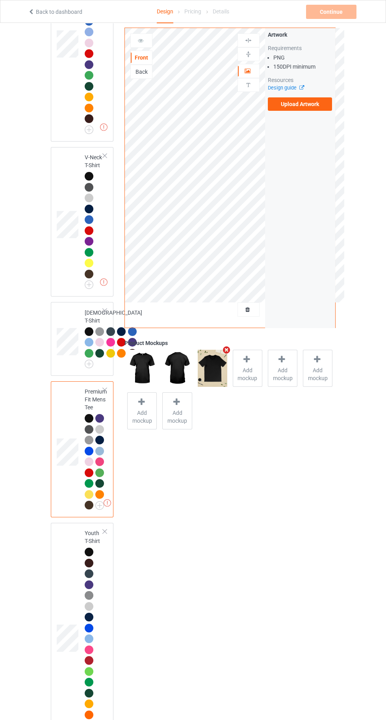
click at [292, 104] on label "Upload Artwork" at bounding box center [300, 103] width 65 height 13
click at [0, 0] on input "Upload Artwork" at bounding box center [0, 0] width 0 height 0
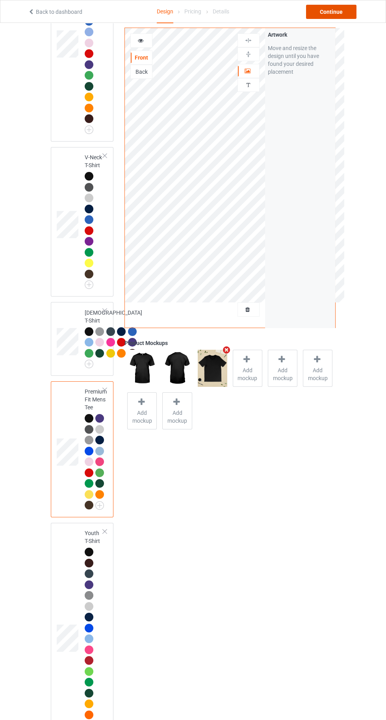
click at [330, 10] on div "Continue" at bounding box center [331, 12] width 50 height 14
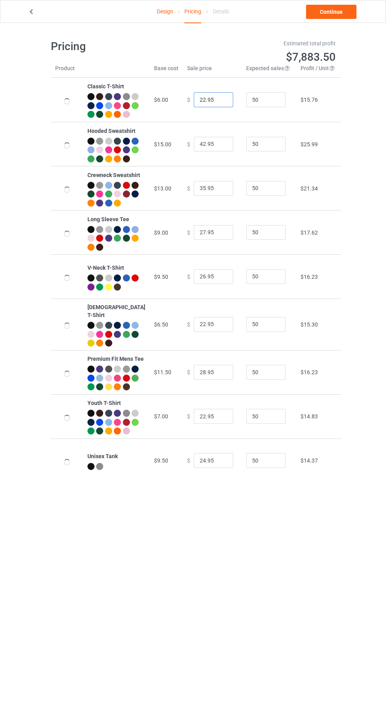
click at [199, 106] on input "22.95" at bounding box center [213, 99] width 39 height 15
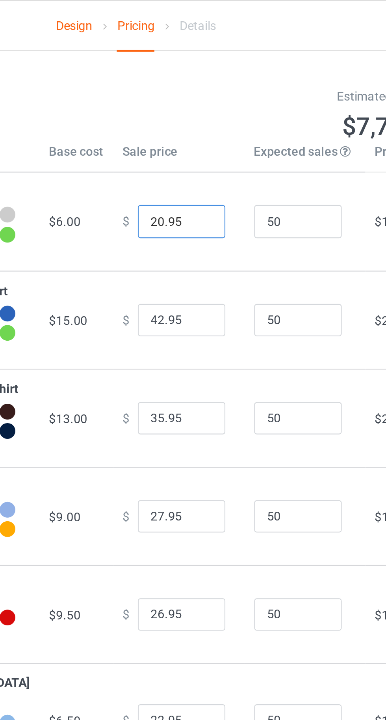
type input "20.95"
click at [196, 152] on input "42.95" at bounding box center [213, 144] width 39 height 15
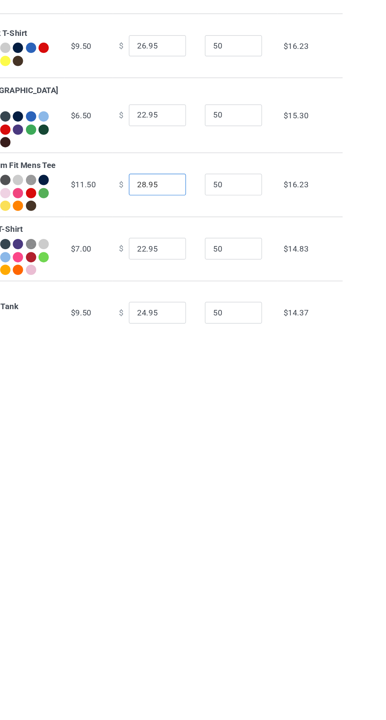
click at [197, 380] on input "28.95" at bounding box center [213, 372] width 39 height 15
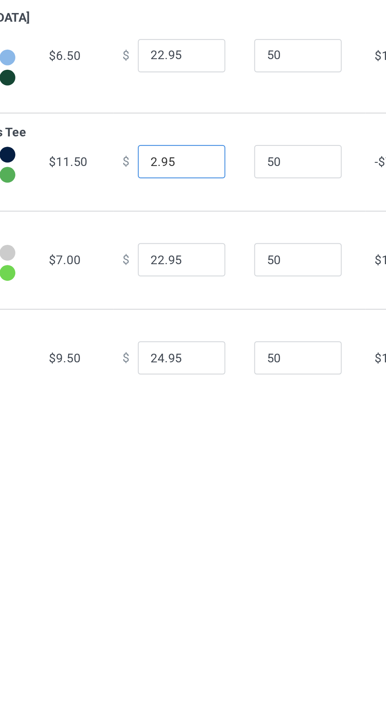
type input "24.95"
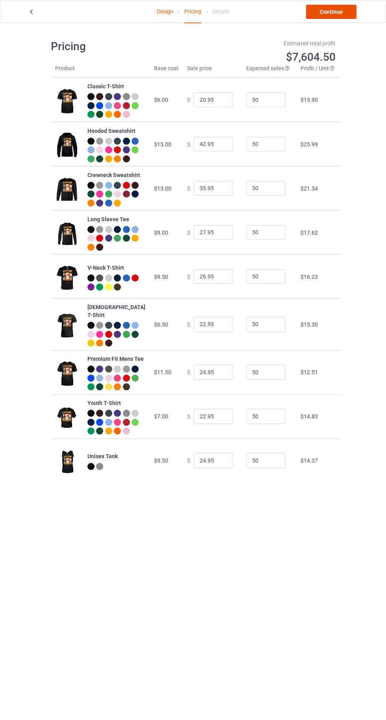
click at [330, 9] on link "Continue" at bounding box center [331, 12] width 50 height 14
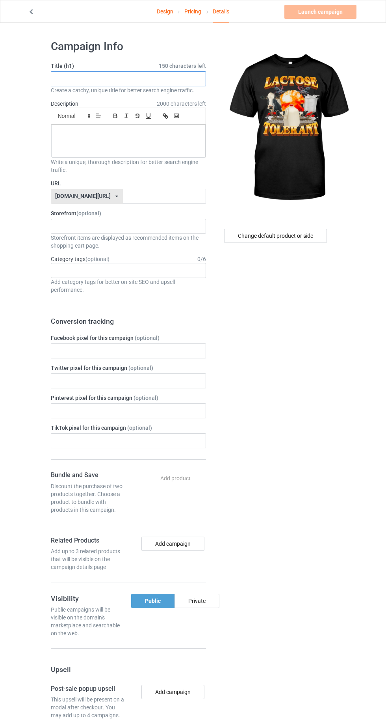
click at [116, 76] on input "text" at bounding box center [128, 78] width 155 height 15
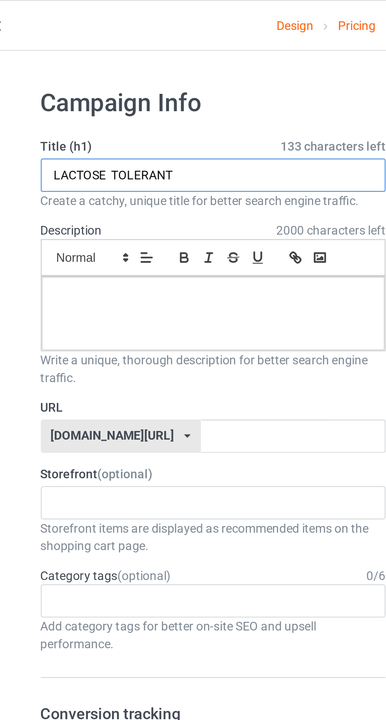
type input "LACTOSE TOLERANT"
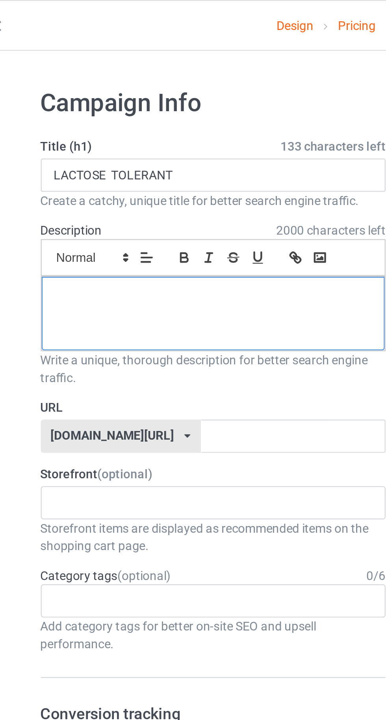
click at [91, 141] on div at bounding box center [128, 141] width 154 height 33
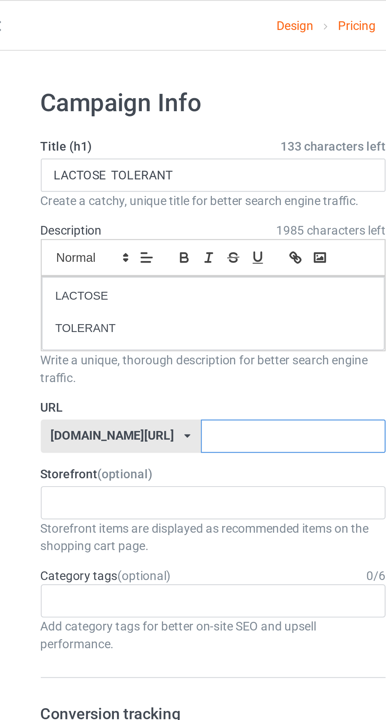
click at [180, 199] on input "text" at bounding box center [164, 196] width 83 height 15
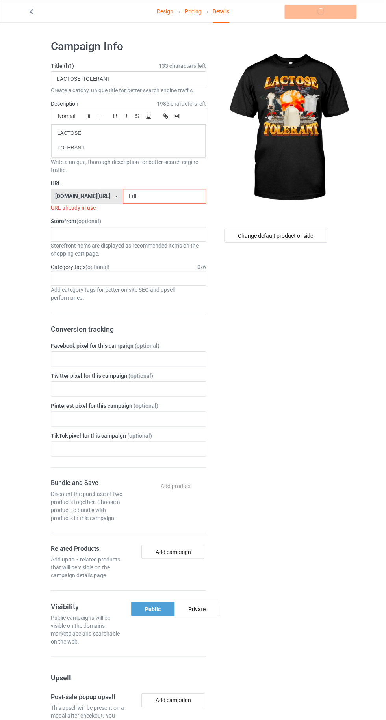
type input "Fdlk"
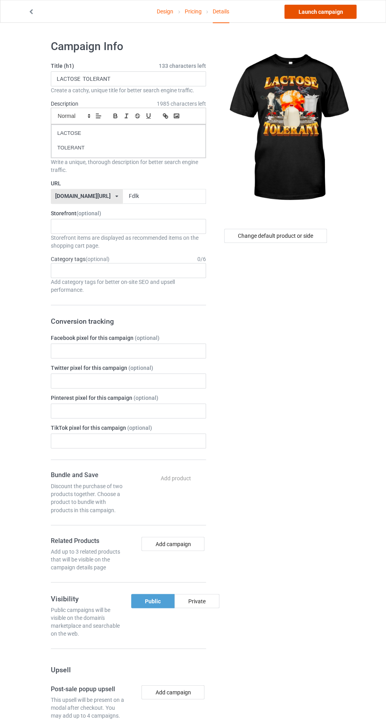
click at [320, 11] on link "Launch campaign" at bounding box center [321, 12] width 72 height 14
